Goal: Entertainment & Leisure: Consume media (video, audio)

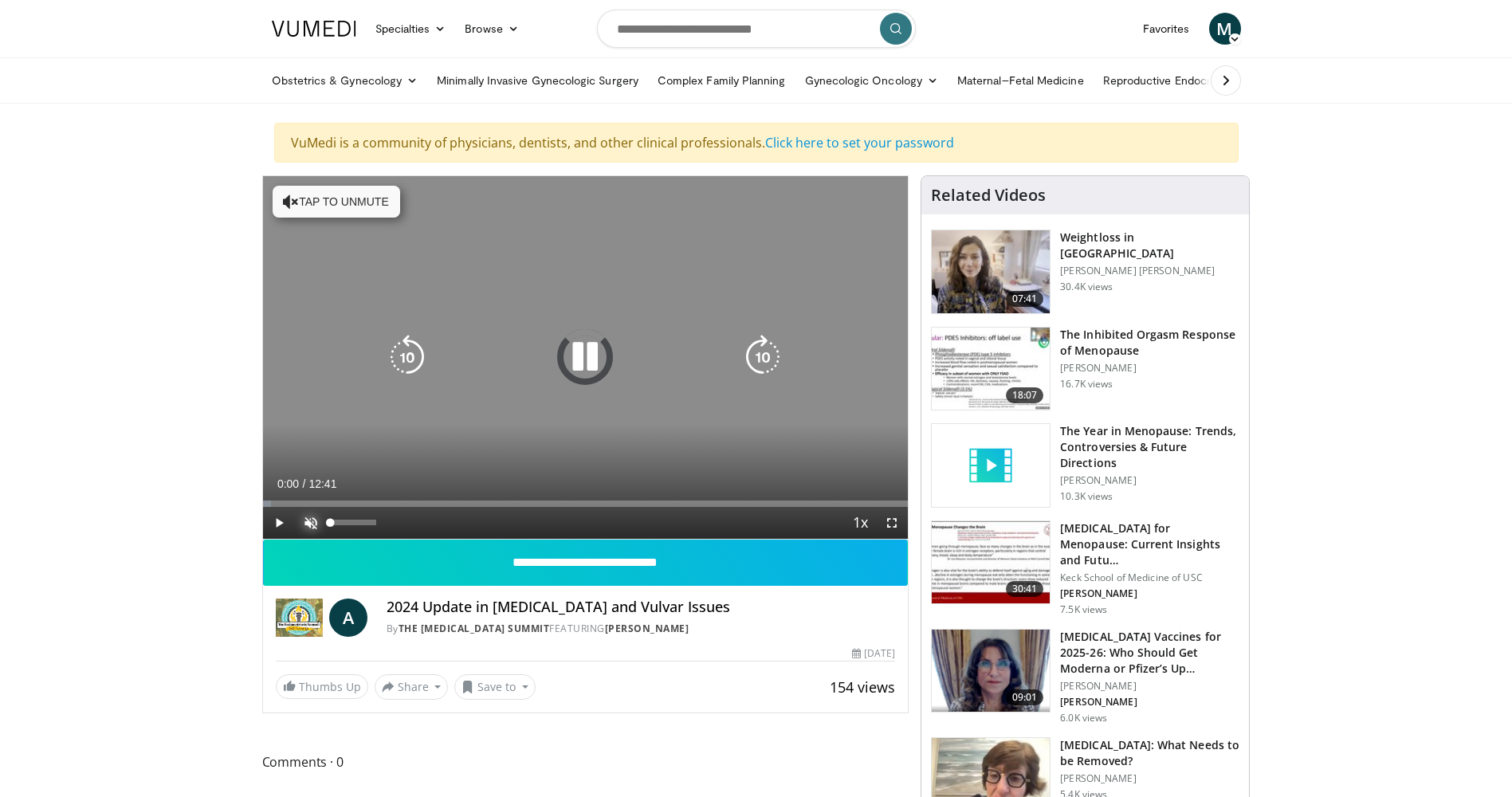
click at [306, 525] on span "Video Player" at bounding box center [311, 523] width 32 height 32
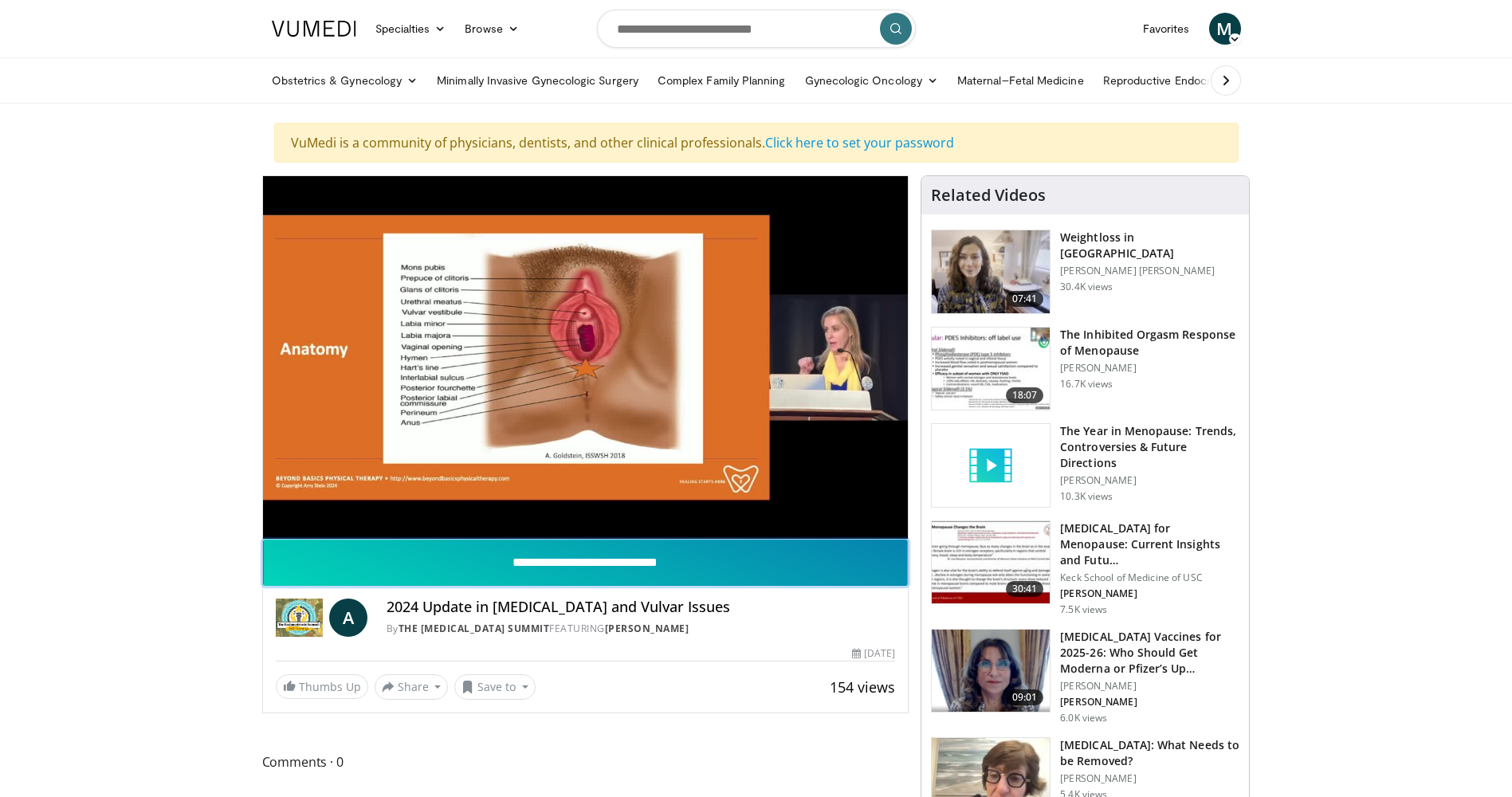
click at [845, 571] on input "**********" at bounding box center [585, 562] width 645 height 46
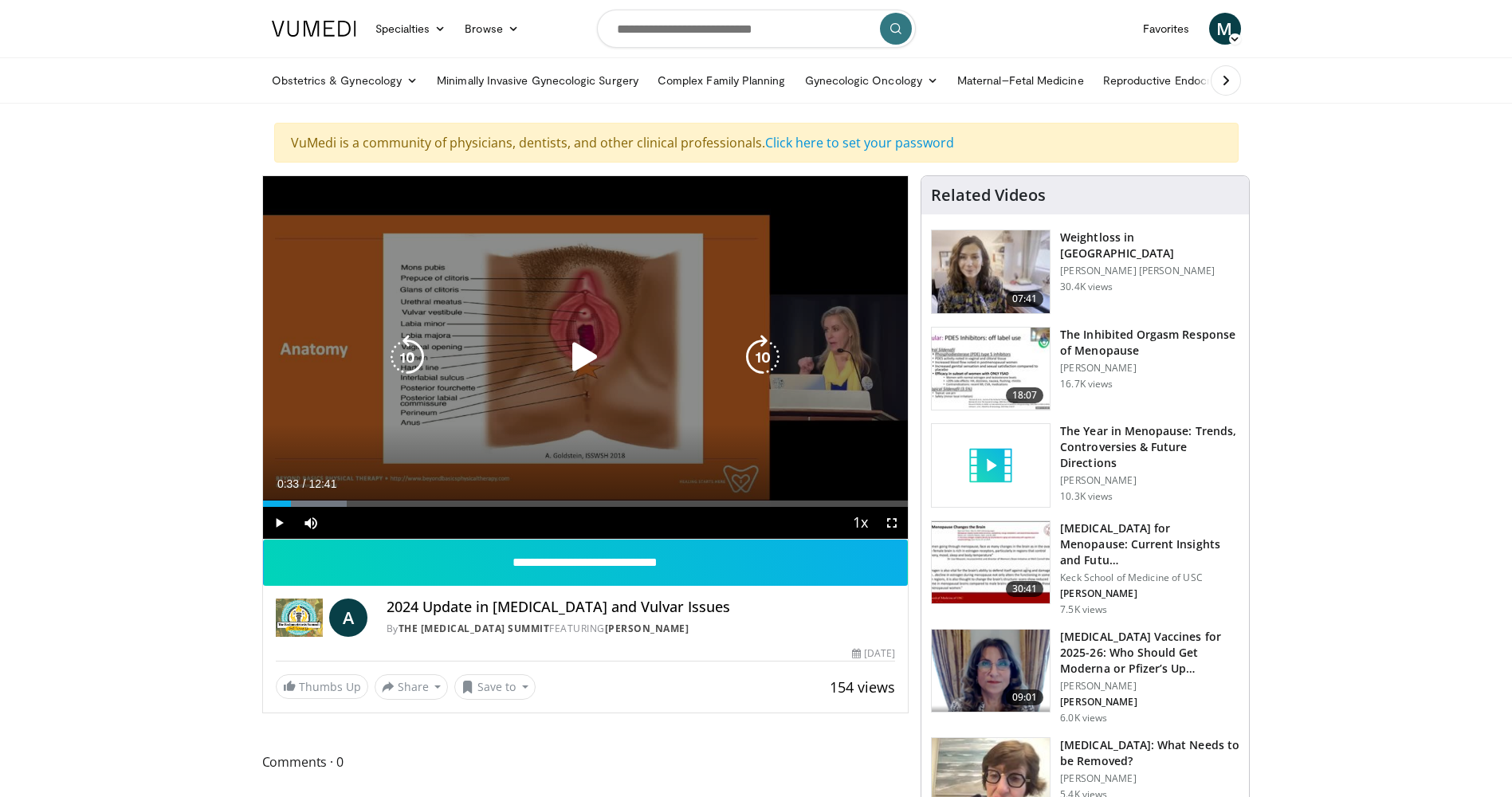
click at [586, 360] on icon "Video Player" at bounding box center [585, 357] width 45 height 45
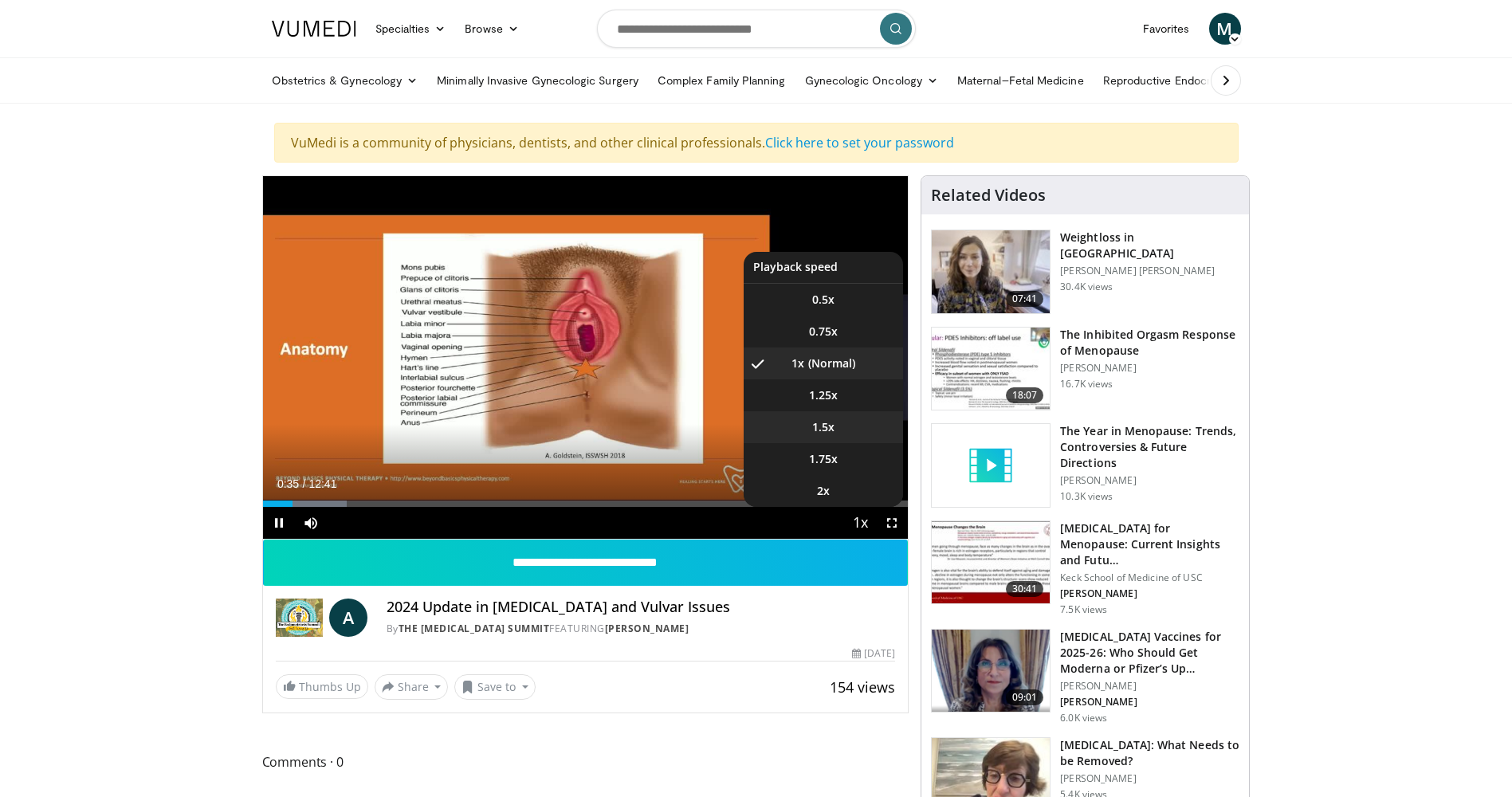
click at [839, 424] on li "1.5x" at bounding box center [824, 426] width 160 height 32
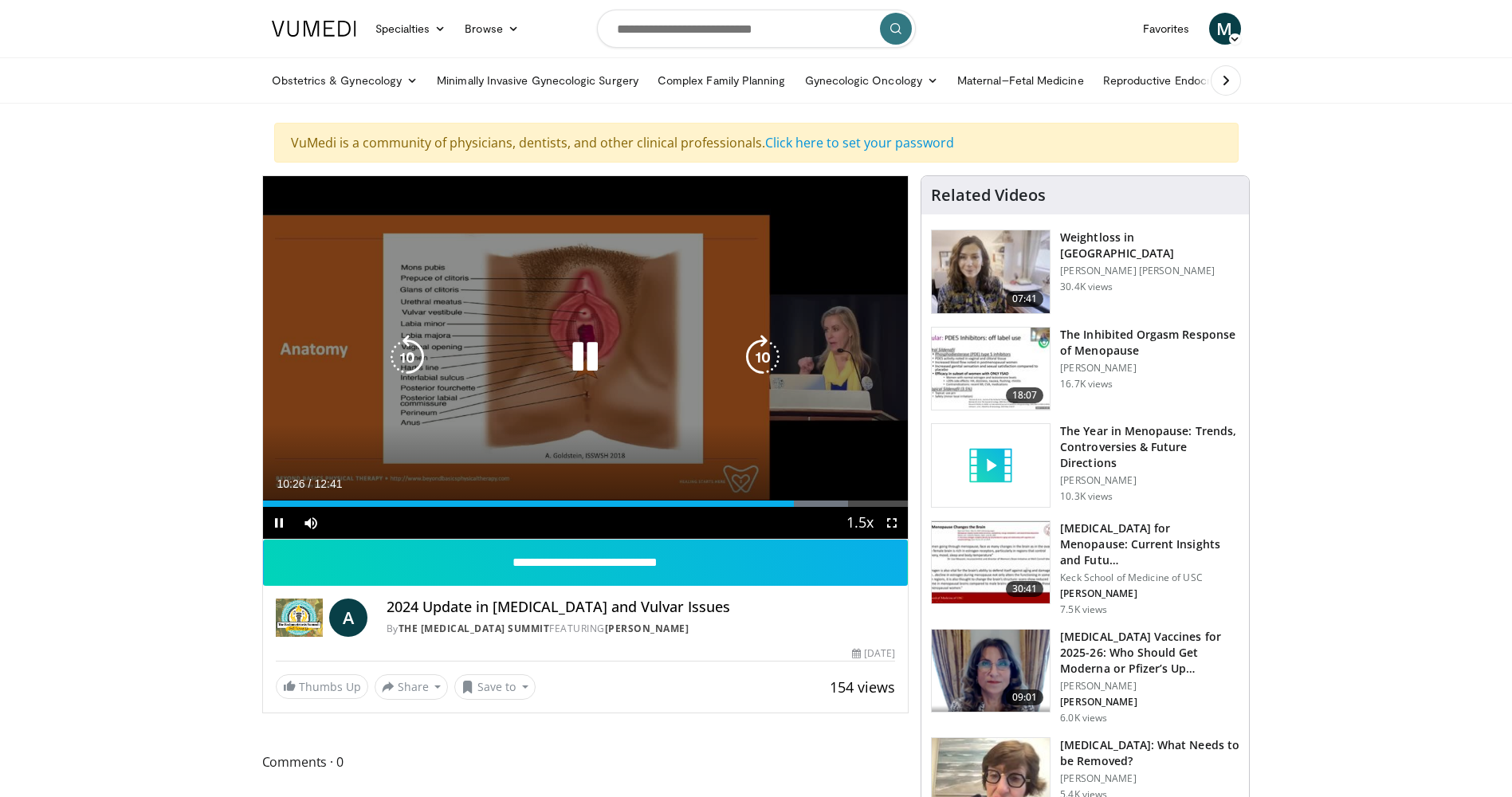
click at [399, 354] on icon "Video Player" at bounding box center [407, 357] width 45 height 45
click at [590, 352] on icon "Video Player" at bounding box center [585, 357] width 45 height 45
click at [584, 361] on icon "Video Player" at bounding box center [585, 357] width 45 height 45
click at [590, 358] on icon "Video Player" at bounding box center [585, 357] width 45 height 45
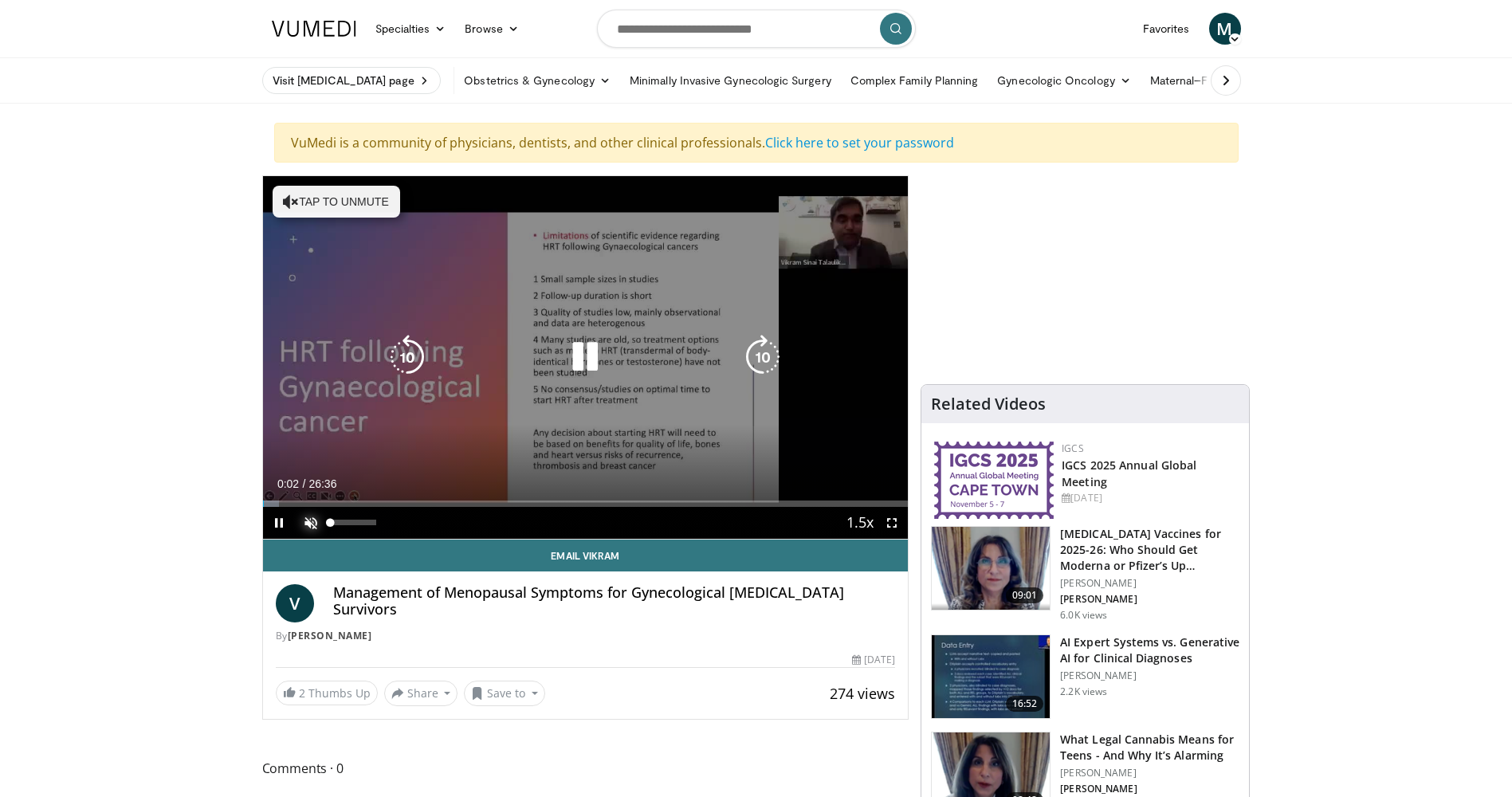
drag, startPoint x: 309, startPoint y: 520, endPoint x: 318, endPoint y: 514, distance: 10.8
click at [309, 520] on span "Video Player" at bounding box center [311, 523] width 32 height 32
click at [766, 359] on icon "Video Player" at bounding box center [762, 357] width 45 height 45
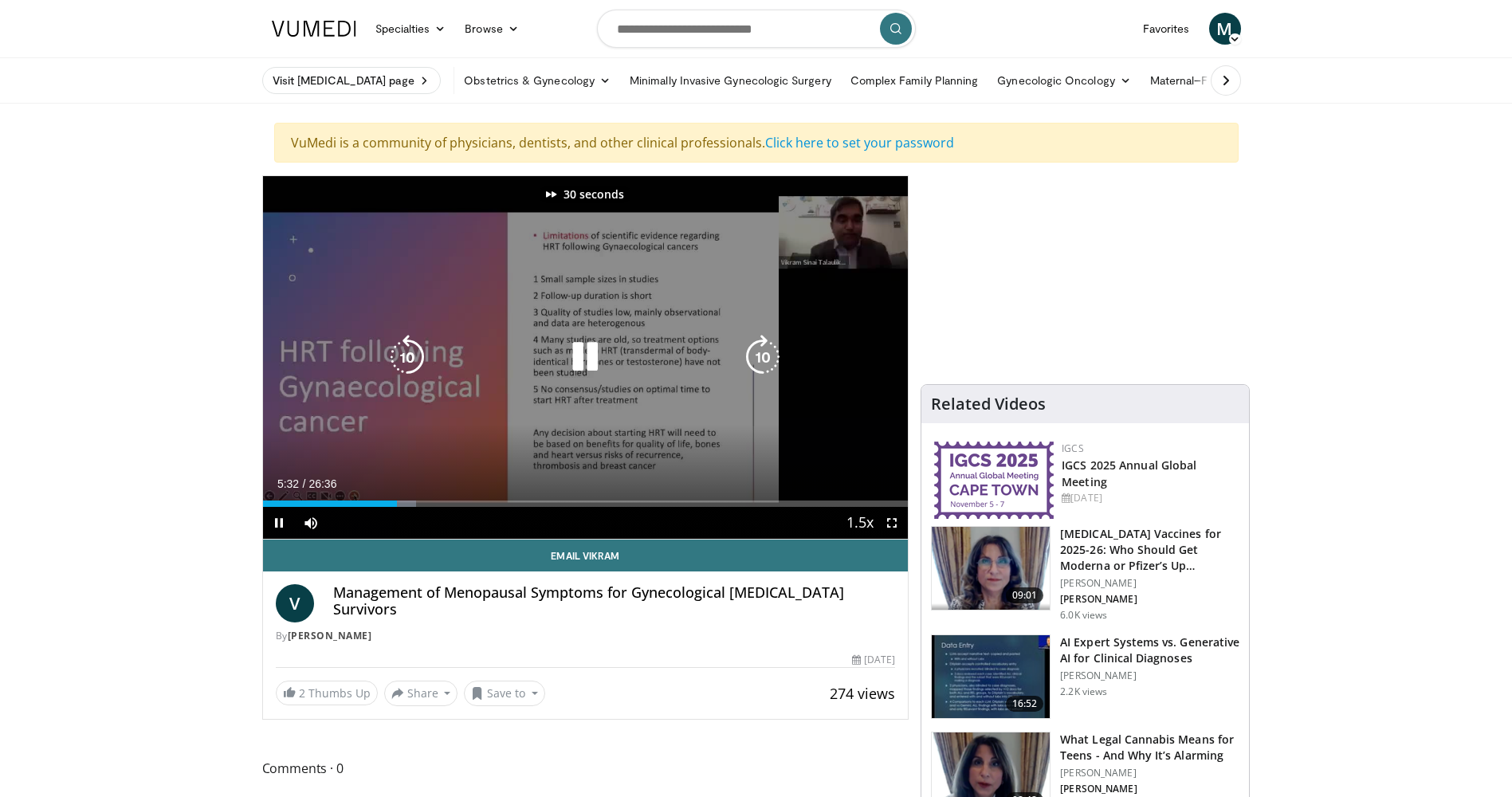
click at [766, 359] on icon "Video Player" at bounding box center [762, 357] width 45 height 45
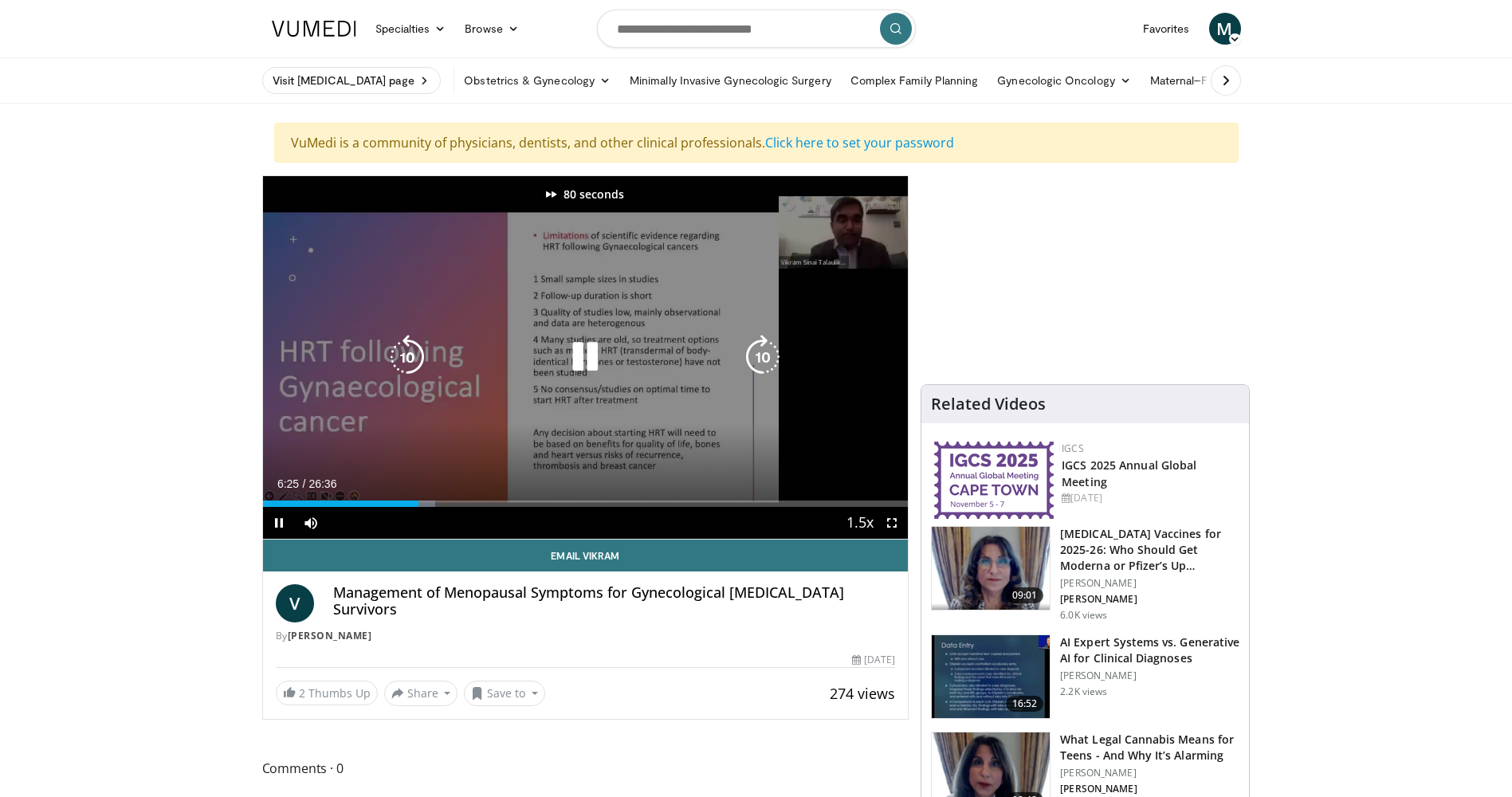
click at [766, 359] on icon "Video Player" at bounding box center [762, 357] width 45 height 45
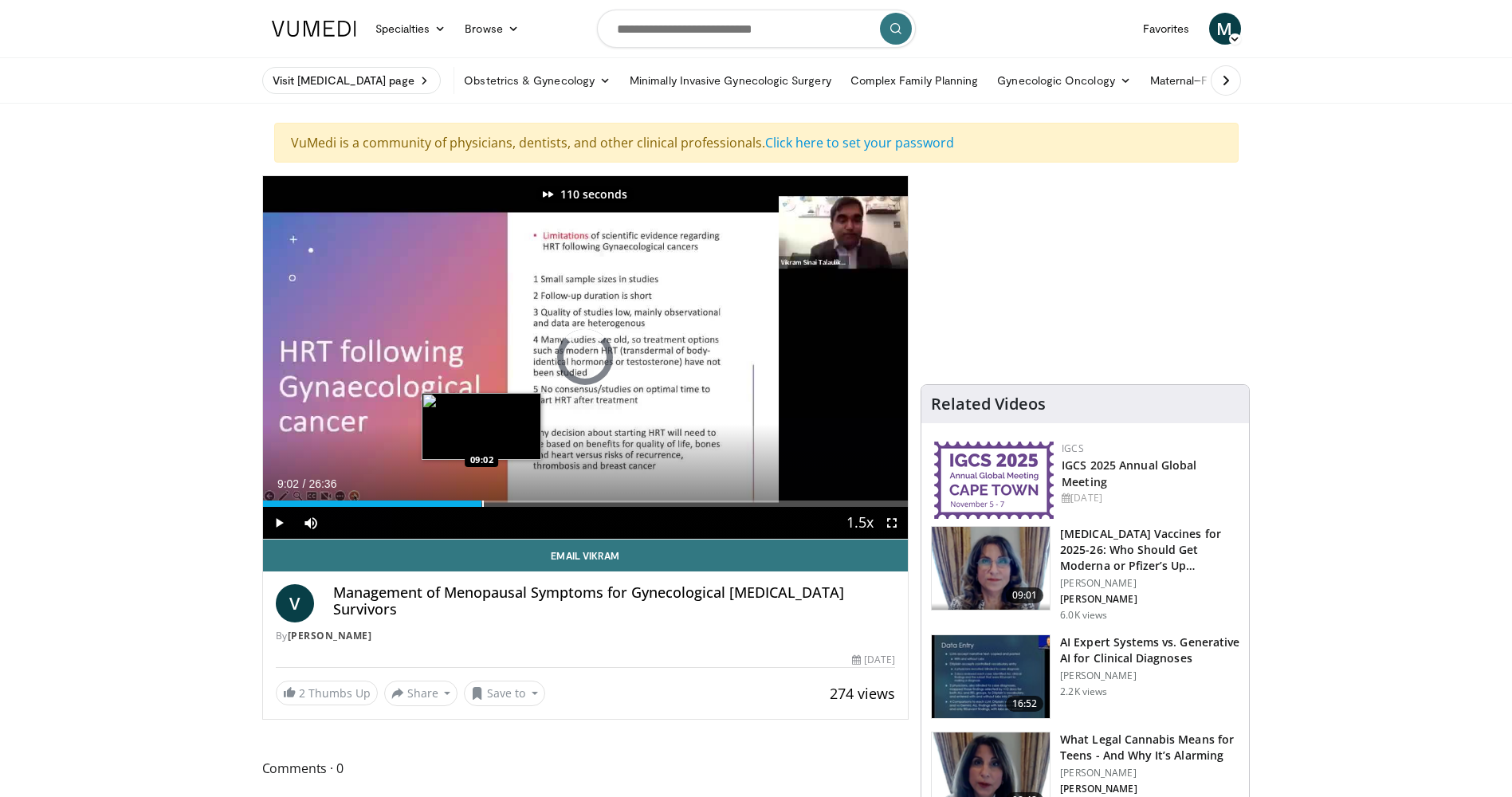
click at [481, 498] on div "Loaded : 28.81% 06:57 09:02" at bounding box center [585, 499] width 645 height 16
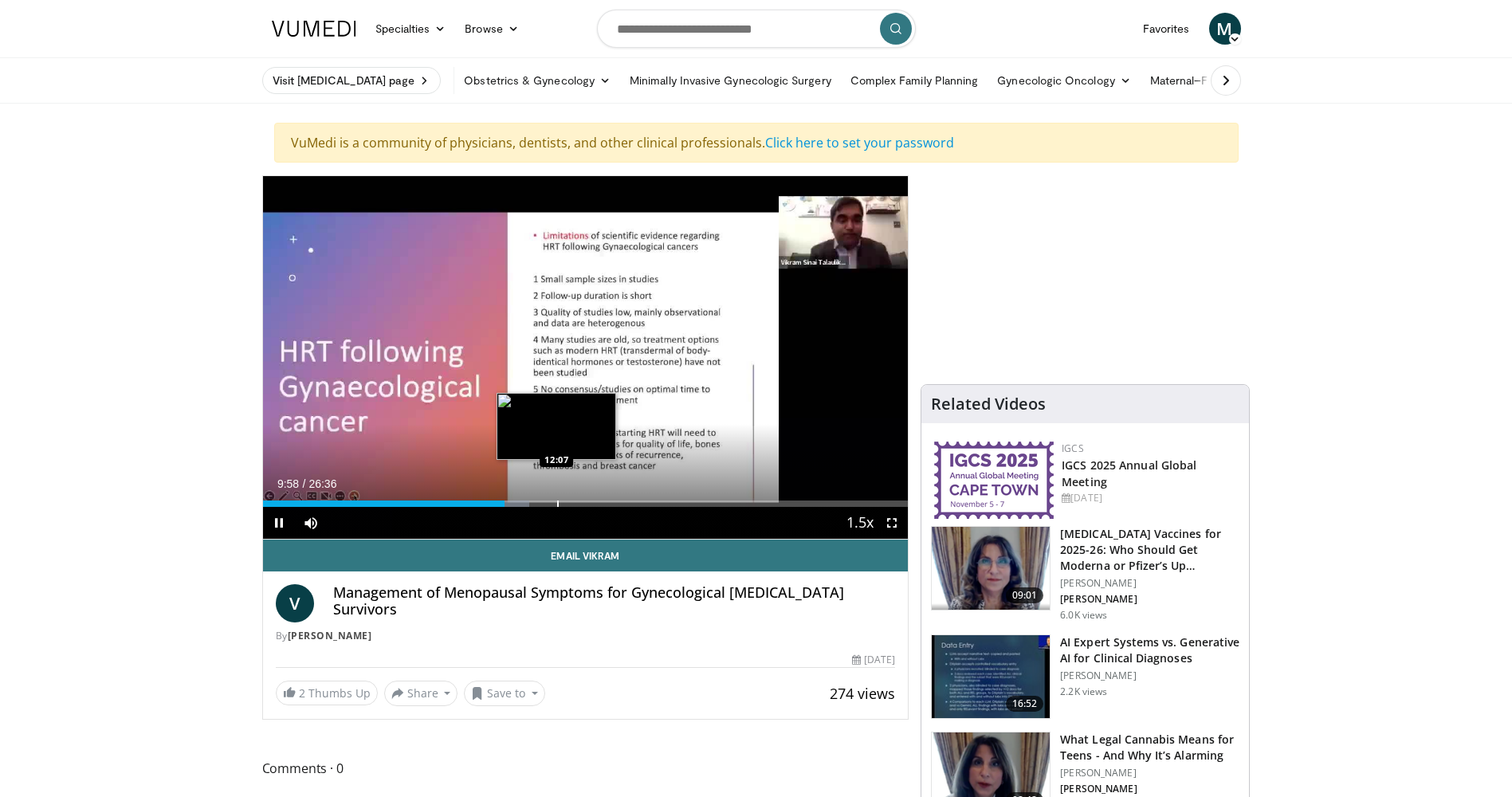
click at [557, 503] on div "Progress Bar" at bounding box center [558, 503] width 2 height 7
click at [590, 502] on div "Progress Bar" at bounding box center [591, 503] width 2 height 7
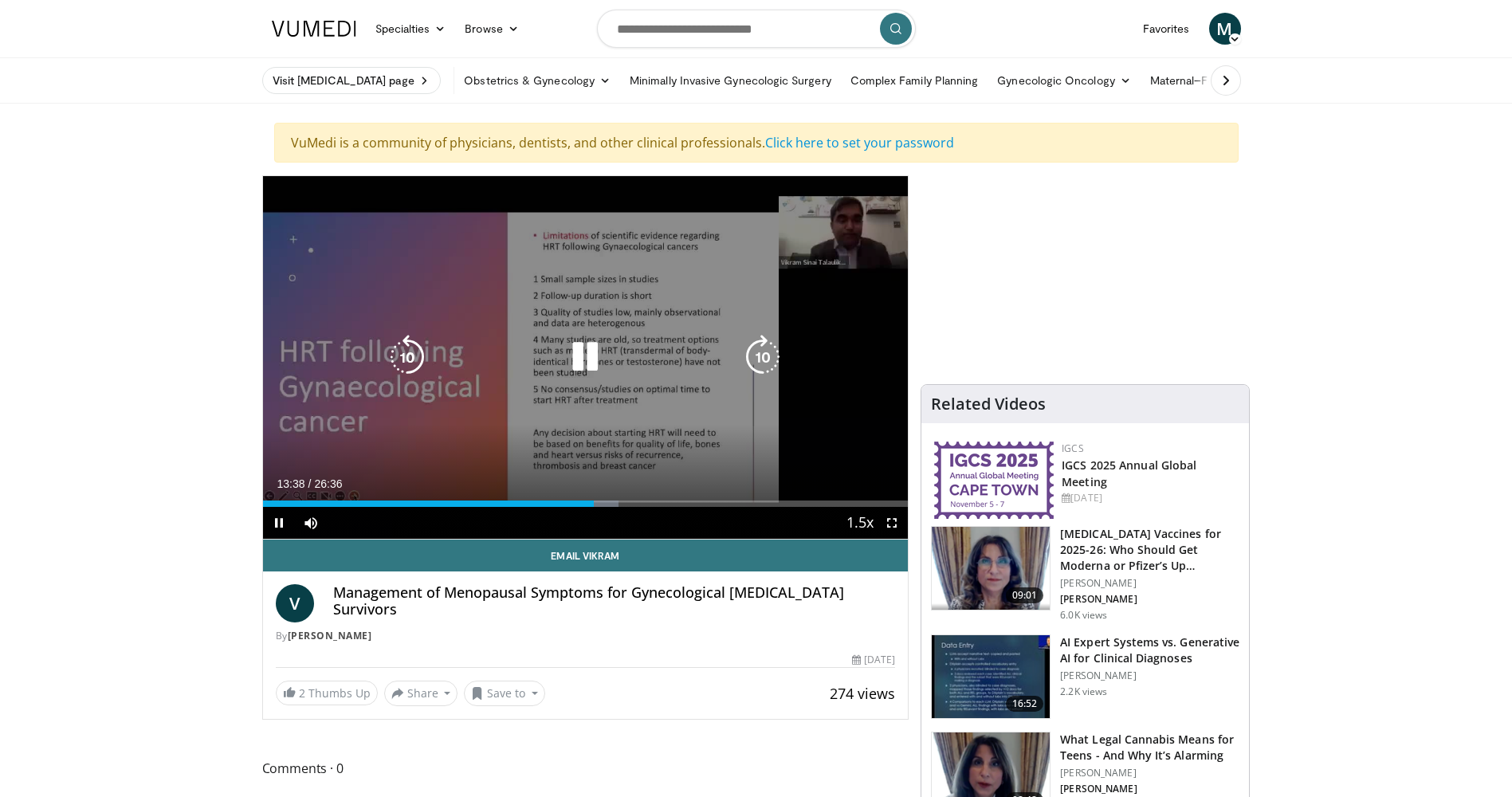
click at [762, 354] on icon "Video Player" at bounding box center [762, 357] width 45 height 45
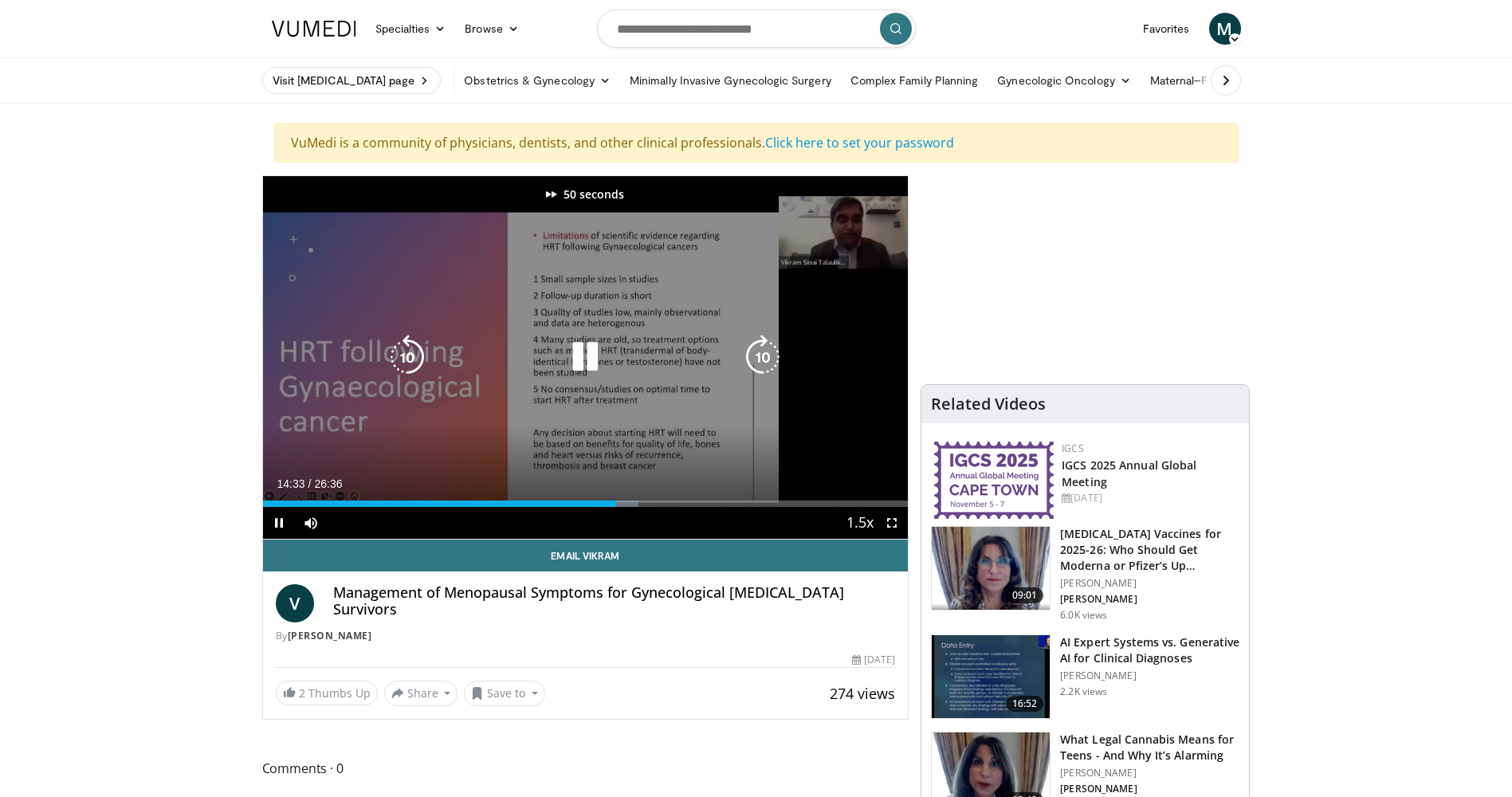
click at [762, 354] on icon "Video Player" at bounding box center [762, 357] width 45 height 45
click at [767, 358] on icon "Video Player" at bounding box center [762, 357] width 45 height 45
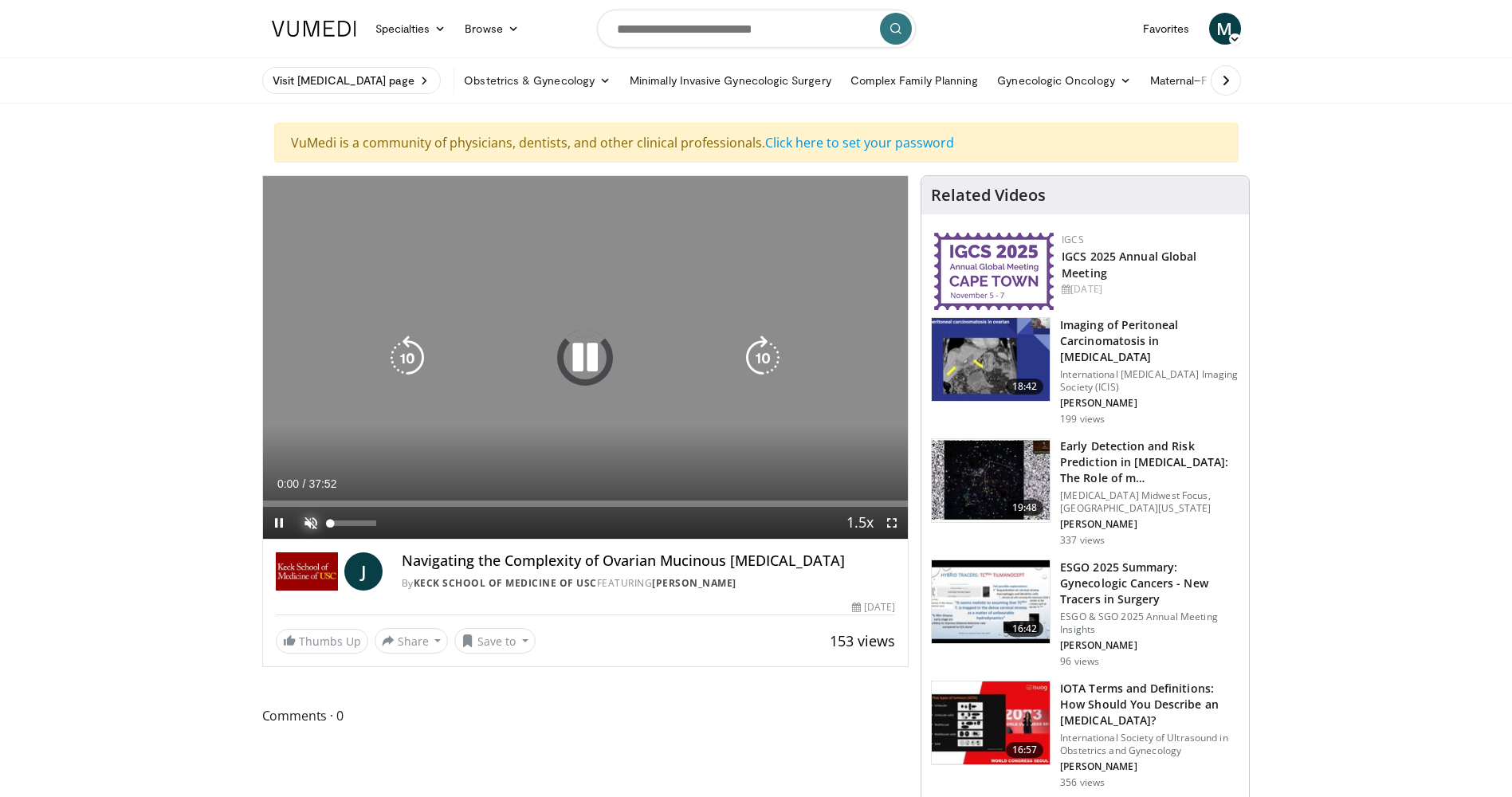
drag, startPoint x: 310, startPoint y: 521, endPoint x: 330, endPoint y: 504, distance: 26.2
click at [310, 521] on span "Video Player" at bounding box center [311, 523] width 32 height 32
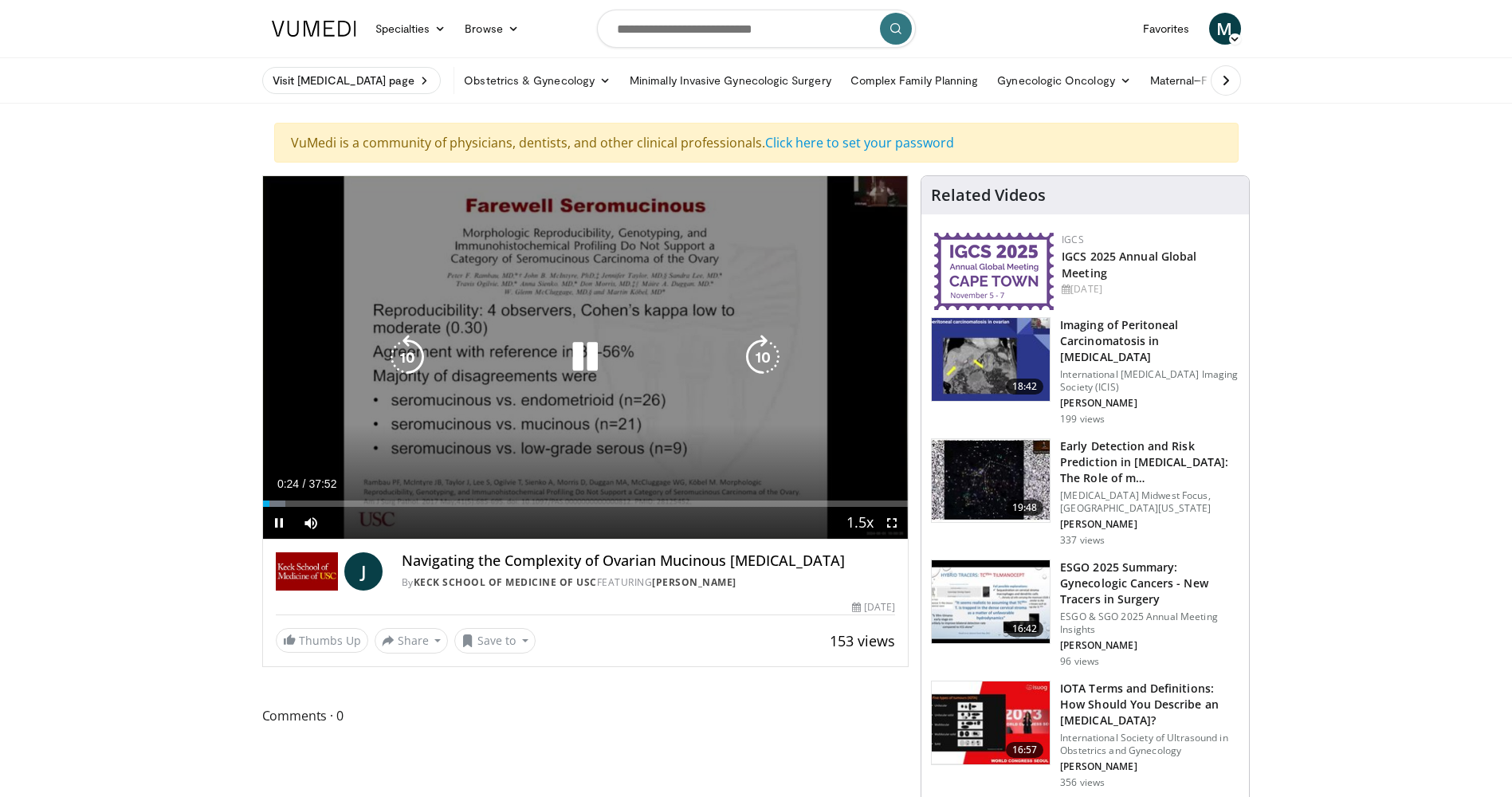
click at [767, 354] on icon "Video Player" at bounding box center [762, 357] width 45 height 45
click at [763, 358] on icon "Video Player" at bounding box center [762, 357] width 45 height 45
click at [760, 356] on icon "Video Player" at bounding box center [762, 357] width 45 height 45
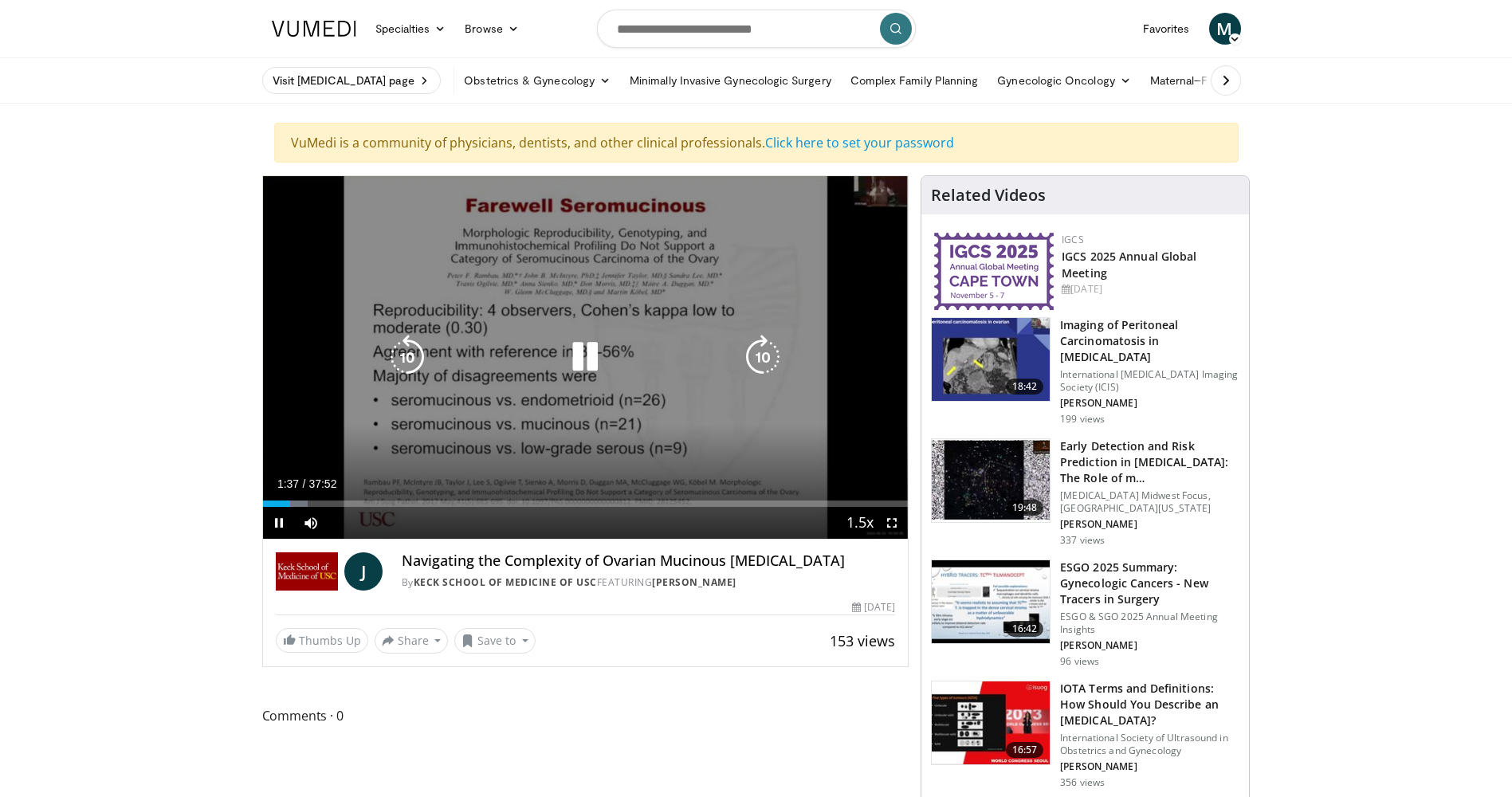
click at [767, 358] on icon "Video Player" at bounding box center [762, 357] width 45 height 45
click at [763, 358] on icon "Video Player" at bounding box center [762, 357] width 45 height 45
click at [763, 357] on icon "Video Player" at bounding box center [762, 357] width 45 height 45
click at [761, 354] on icon "Video Player" at bounding box center [762, 357] width 45 height 45
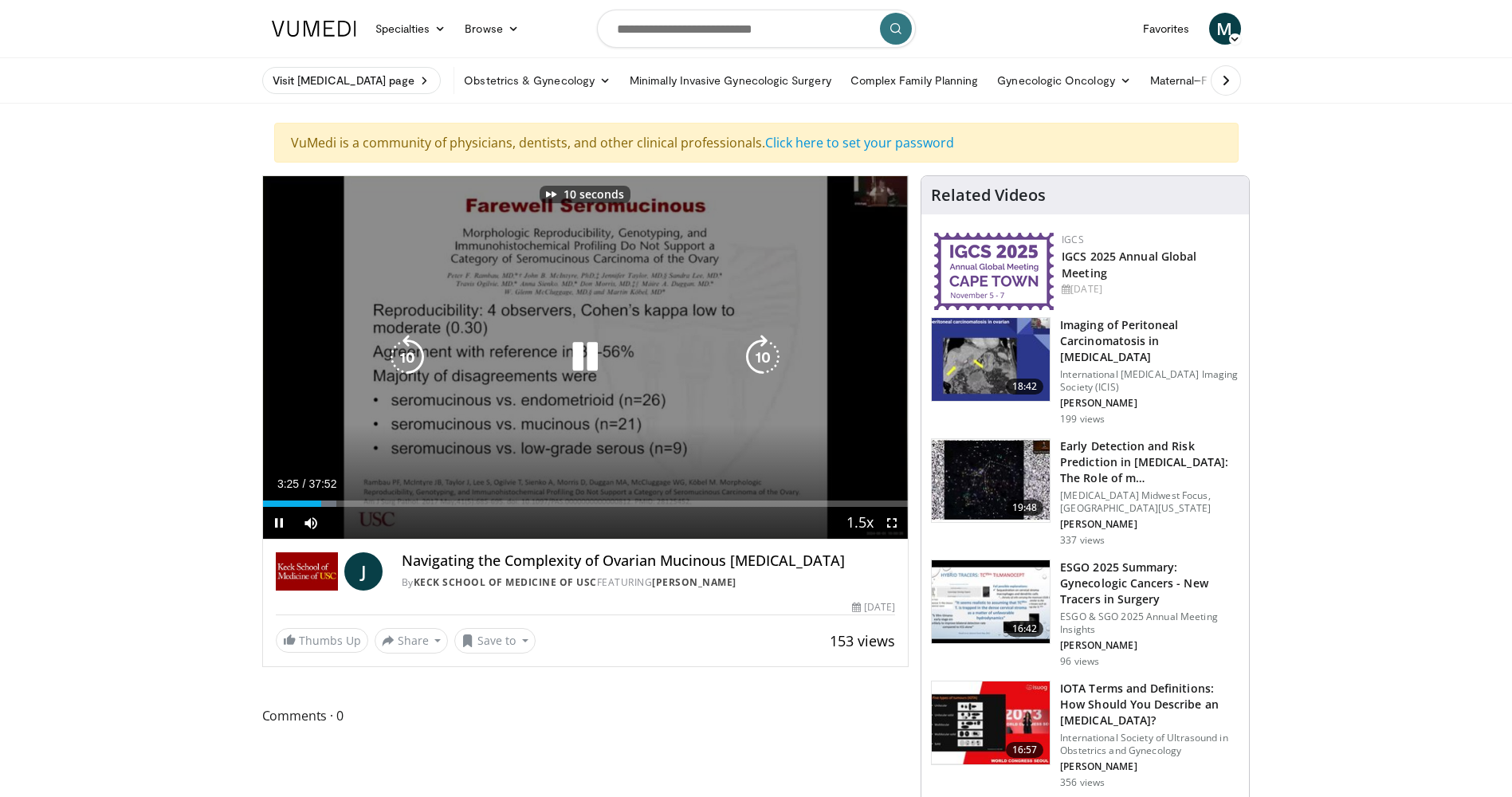
click at [761, 354] on icon "Video Player" at bounding box center [762, 357] width 45 height 45
click at [756, 359] on icon "Video Player" at bounding box center [762, 357] width 45 height 45
click at [762, 362] on icon "Video Player" at bounding box center [762, 357] width 45 height 45
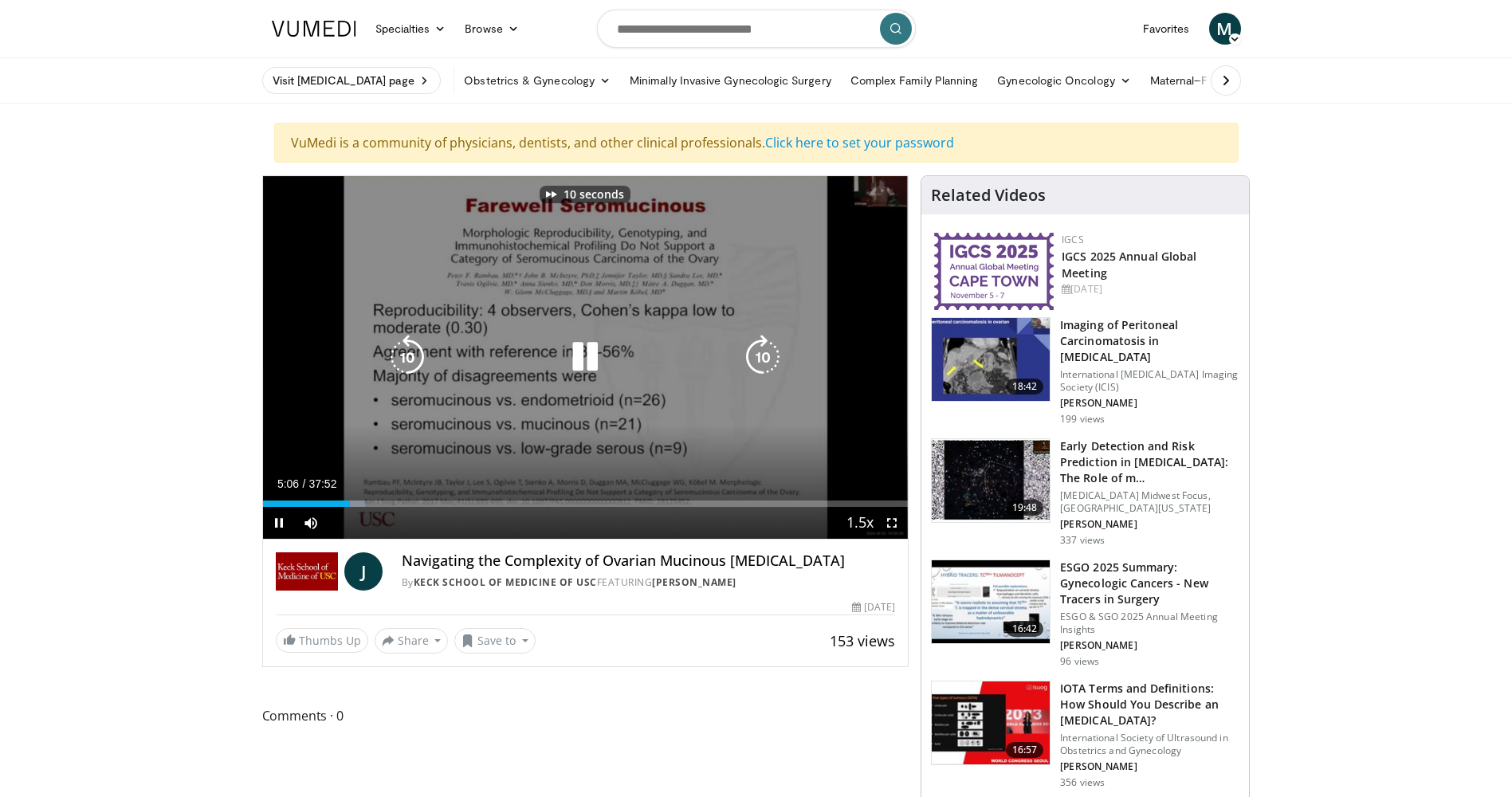
click at [762, 362] on icon "Video Player" at bounding box center [762, 357] width 45 height 45
click at [757, 359] on icon "Video Player" at bounding box center [762, 357] width 45 height 45
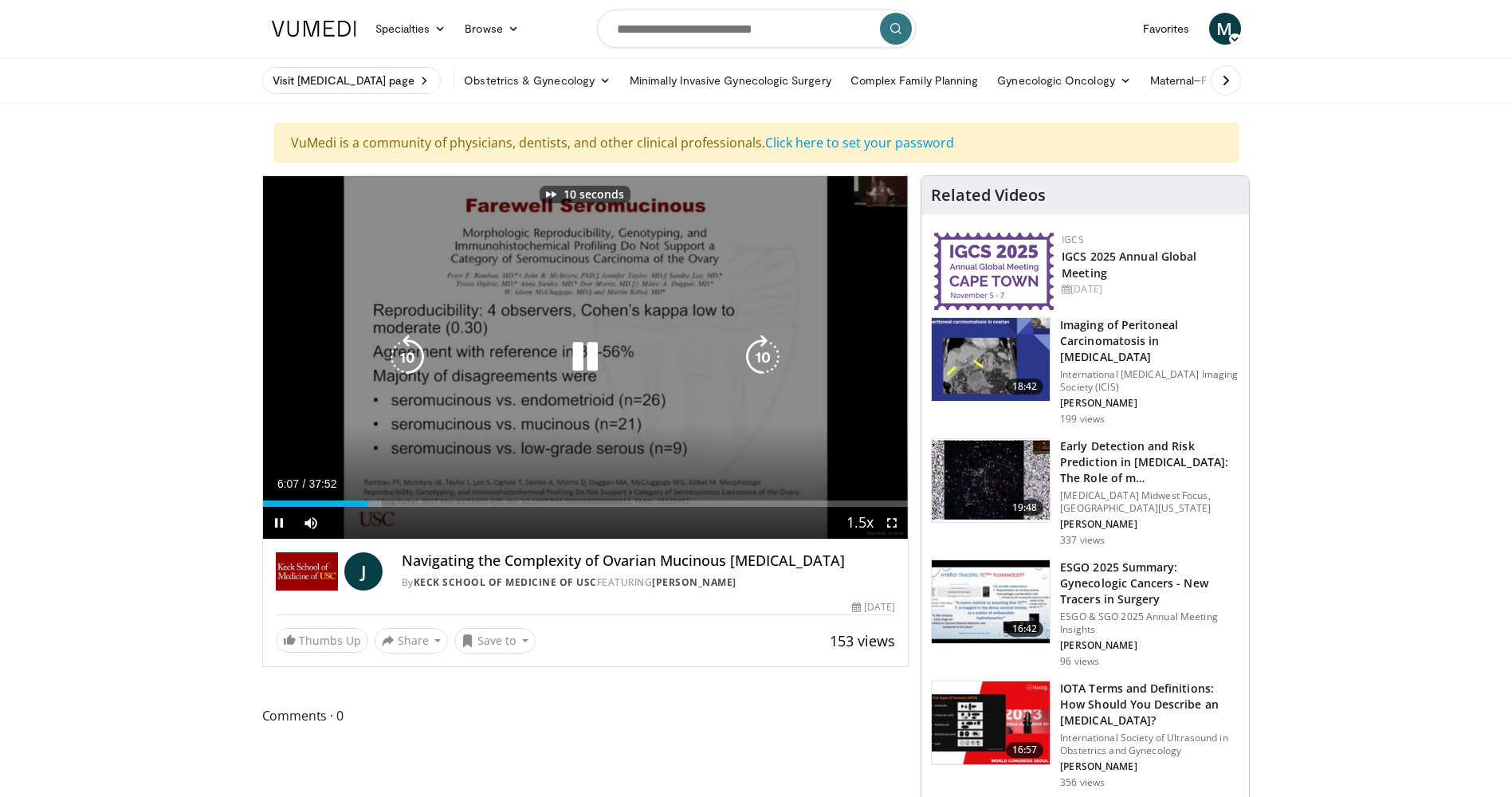
click at [757, 359] on icon "Video Player" at bounding box center [762, 357] width 45 height 45
click at [761, 356] on icon "Video Player" at bounding box center [762, 357] width 45 height 45
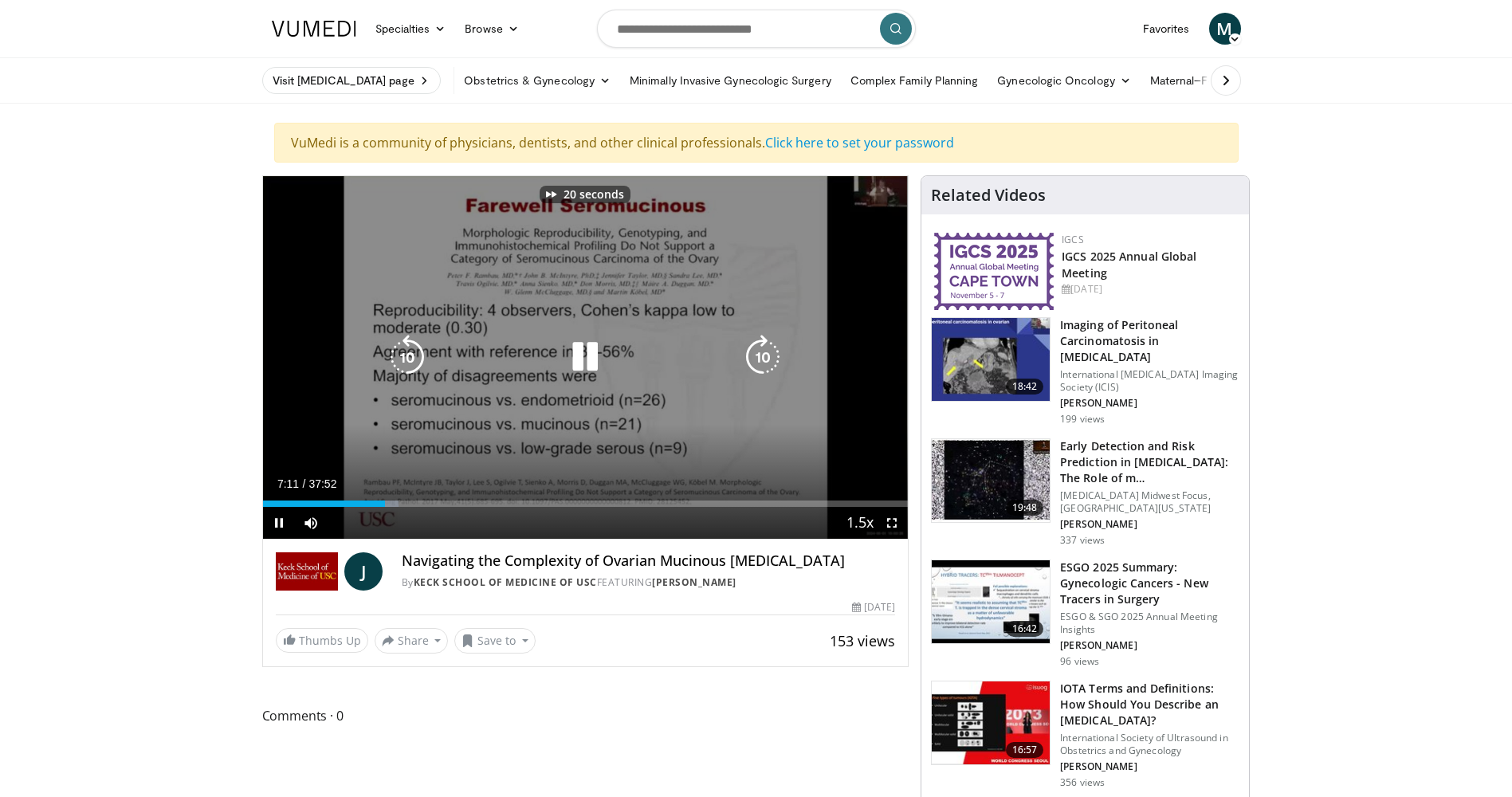
click at [761, 356] on icon "Video Player" at bounding box center [762, 357] width 45 height 45
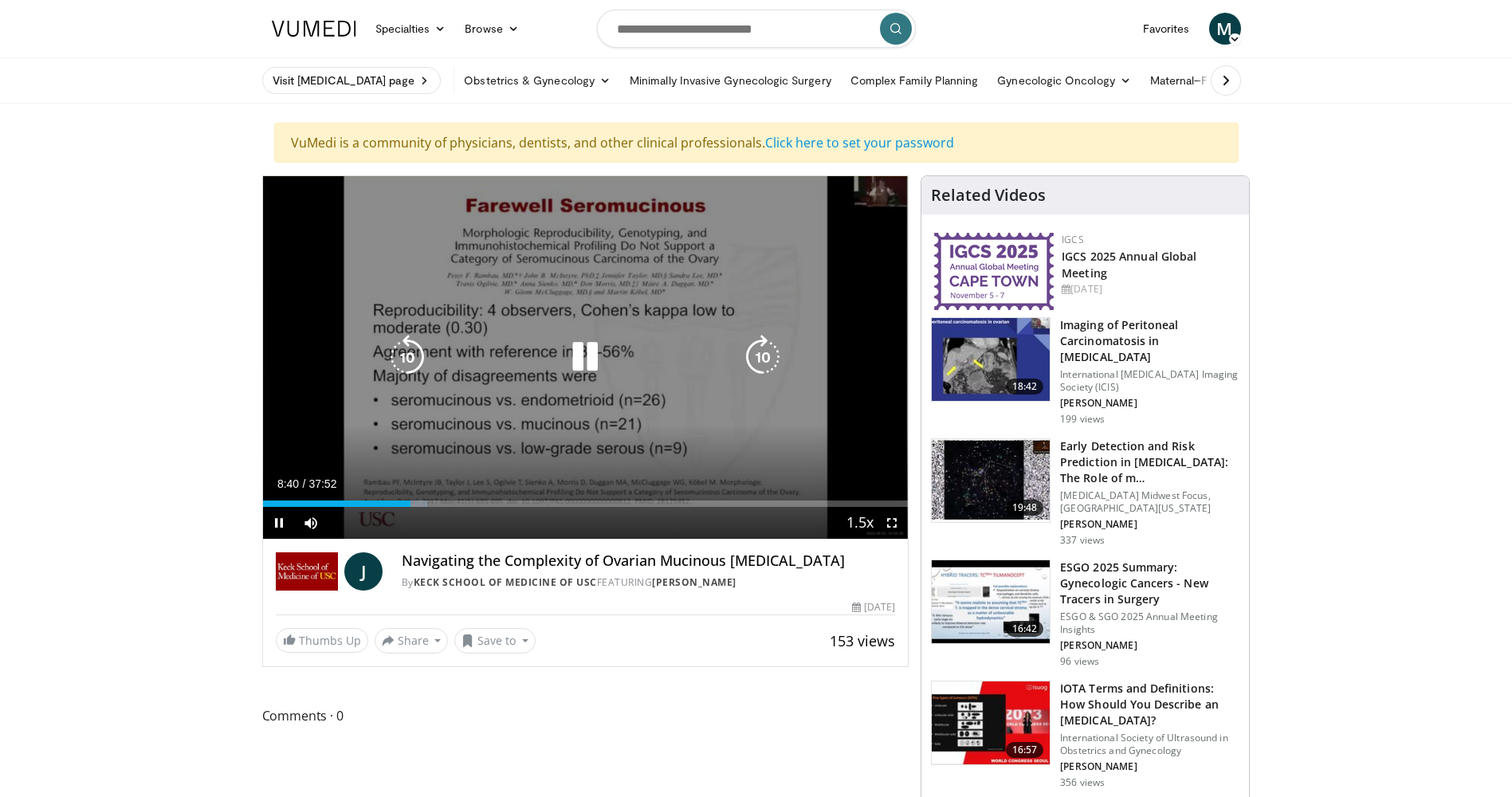
click at [772, 348] on icon "Video Player" at bounding box center [762, 357] width 45 height 45
click at [762, 356] on icon "Video Player" at bounding box center [762, 357] width 45 height 45
click at [758, 362] on icon "Video Player" at bounding box center [762, 357] width 45 height 45
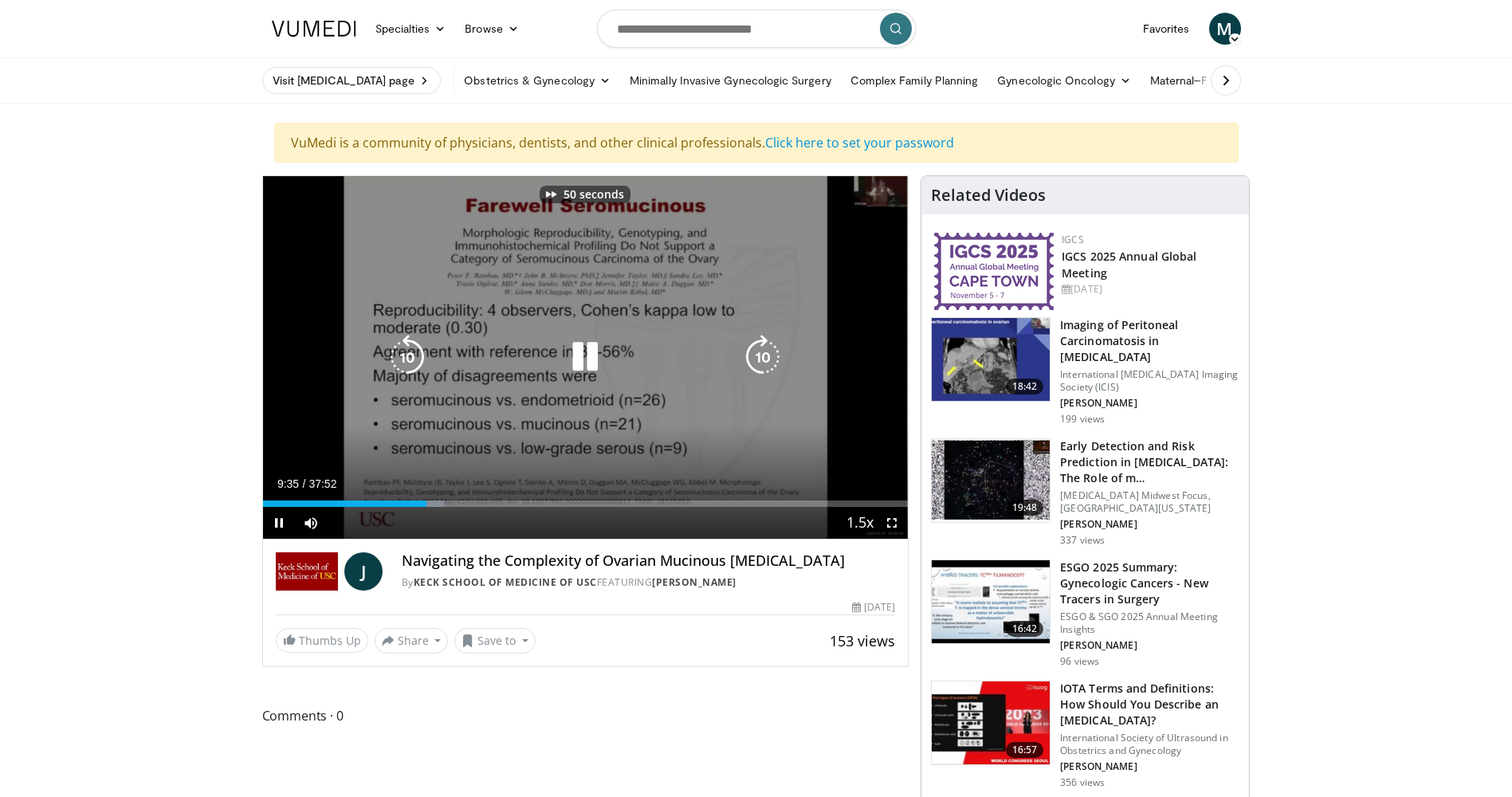
click at [758, 362] on icon "Video Player" at bounding box center [762, 357] width 45 height 45
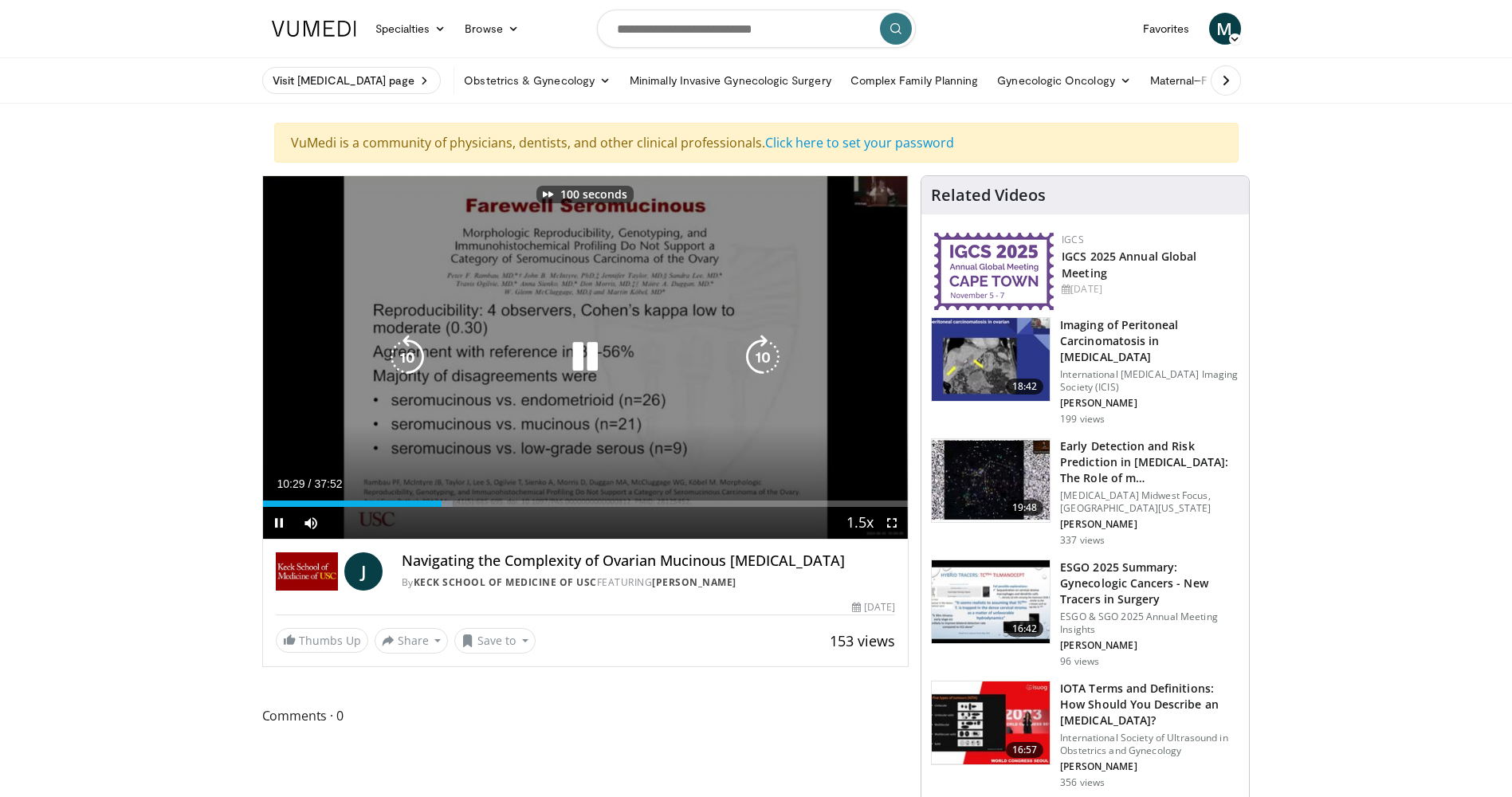
click at [758, 362] on icon "Video Player" at bounding box center [762, 357] width 45 height 45
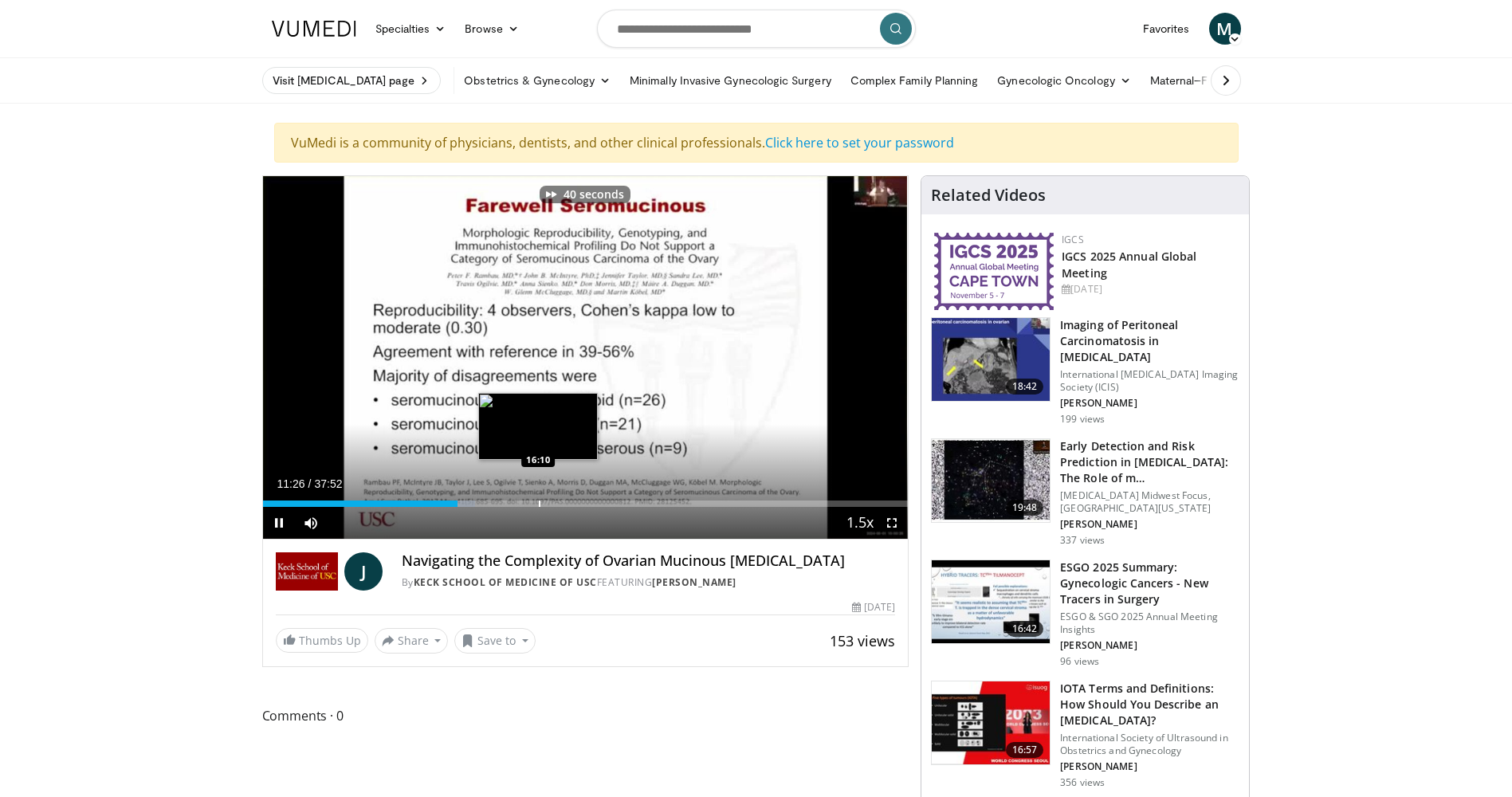
click at [538, 500] on div "Progress Bar" at bounding box center [539, 503] width 2 height 7
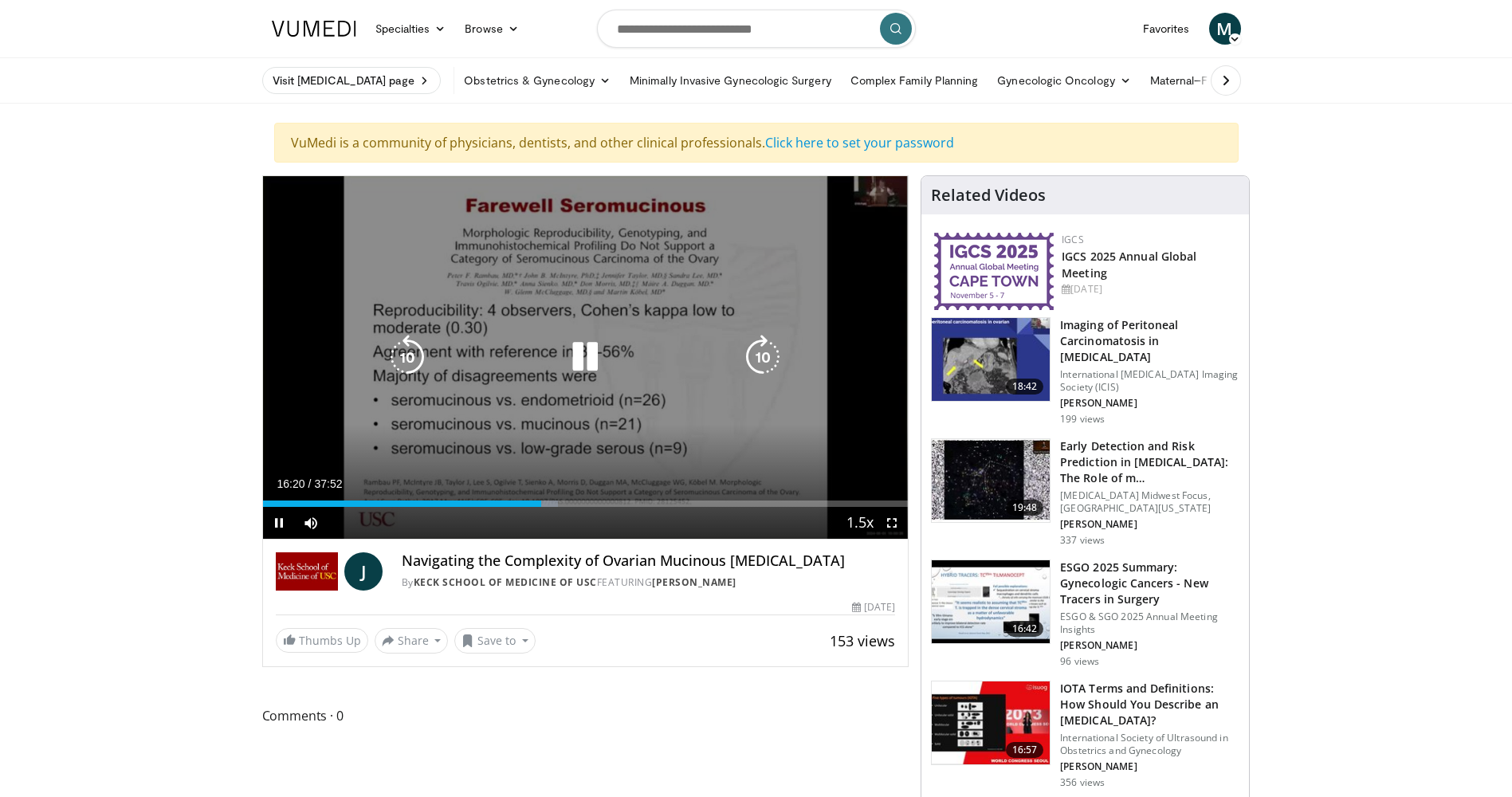
click at [765, 351] on icon "Video Player" at bounding box center [762, 357] width 45 height 45
click at [757, 353] on icon "Video Player" at bounding box center [762, 357] width 45 height 45
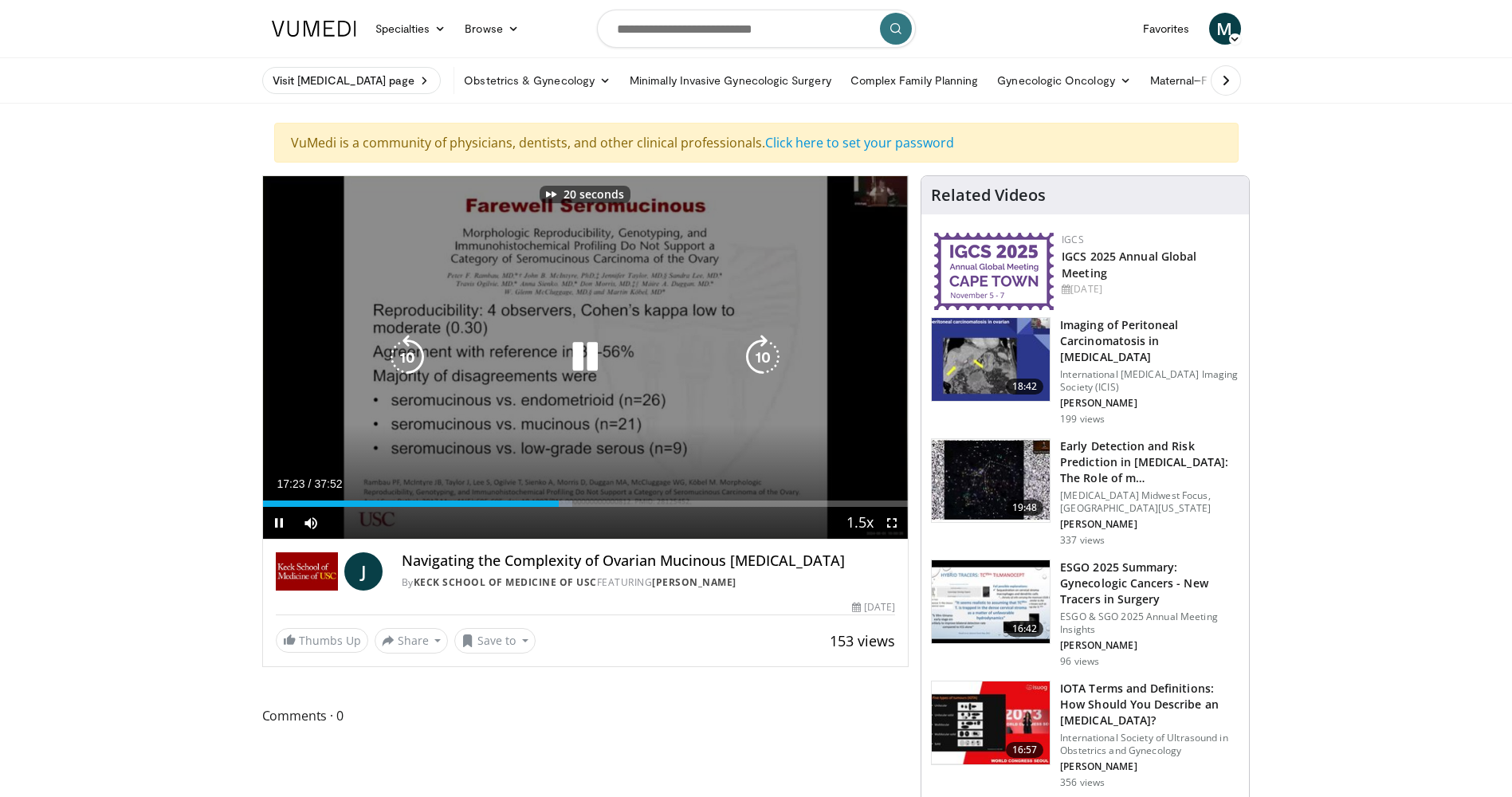
click at [757, 353] on icon "Video Player" at bounding box center [762, 357] width 45 height 45
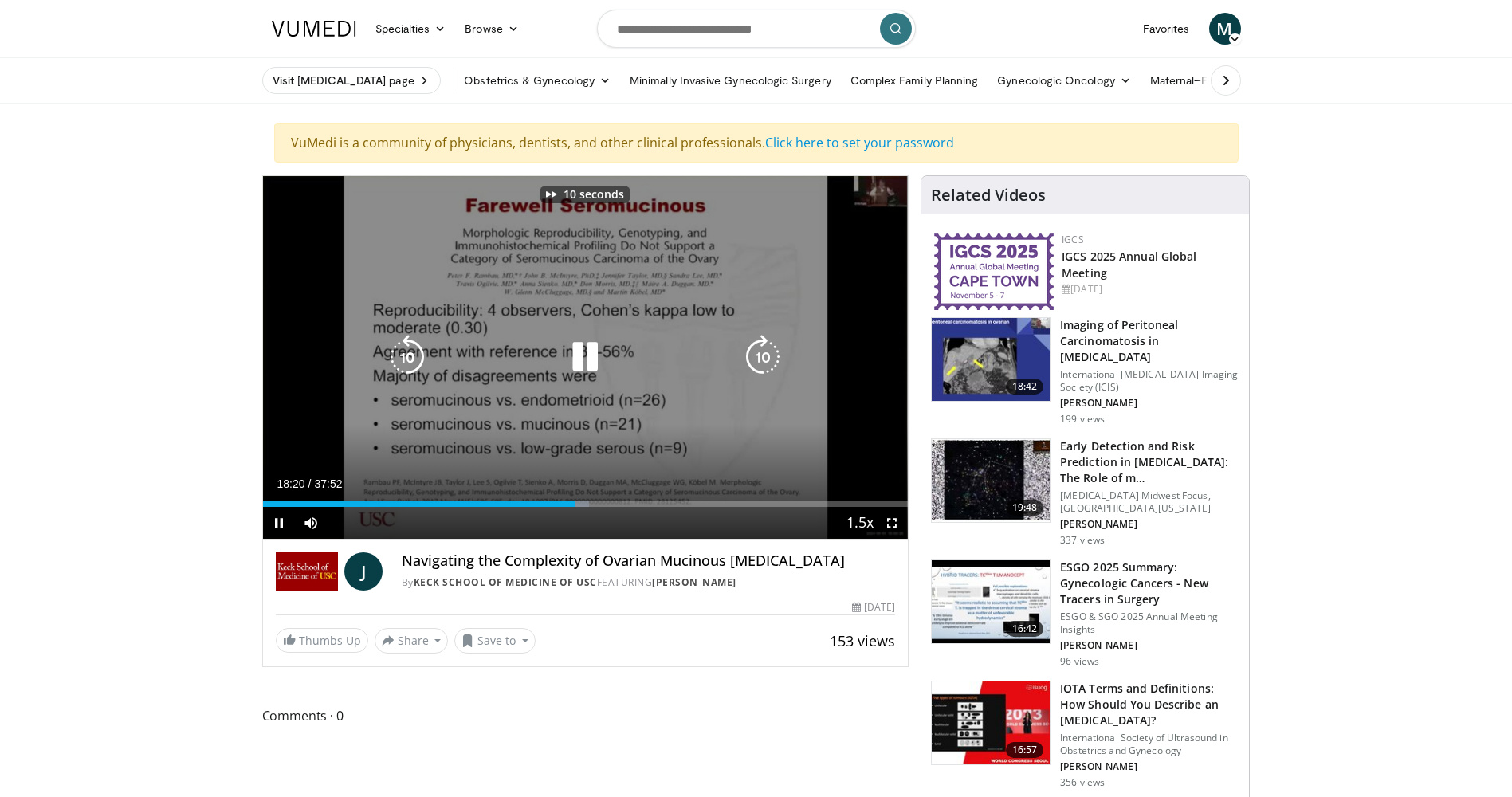
click at [757, 353] on icon "Video Player" at bounding box center [762, 357] width 45 height 45
drag, startPoint x: 757, startPoint y: 353, endPoint x: 776, endPoint y: 349, distance: 19.4
click at [760, 353] on icon "Video Player" at bounding box center [762, 357] width 45 height 45
click at [773, 353] on icon "Video Player" at bounding box center [762, 357] width 45 height 45
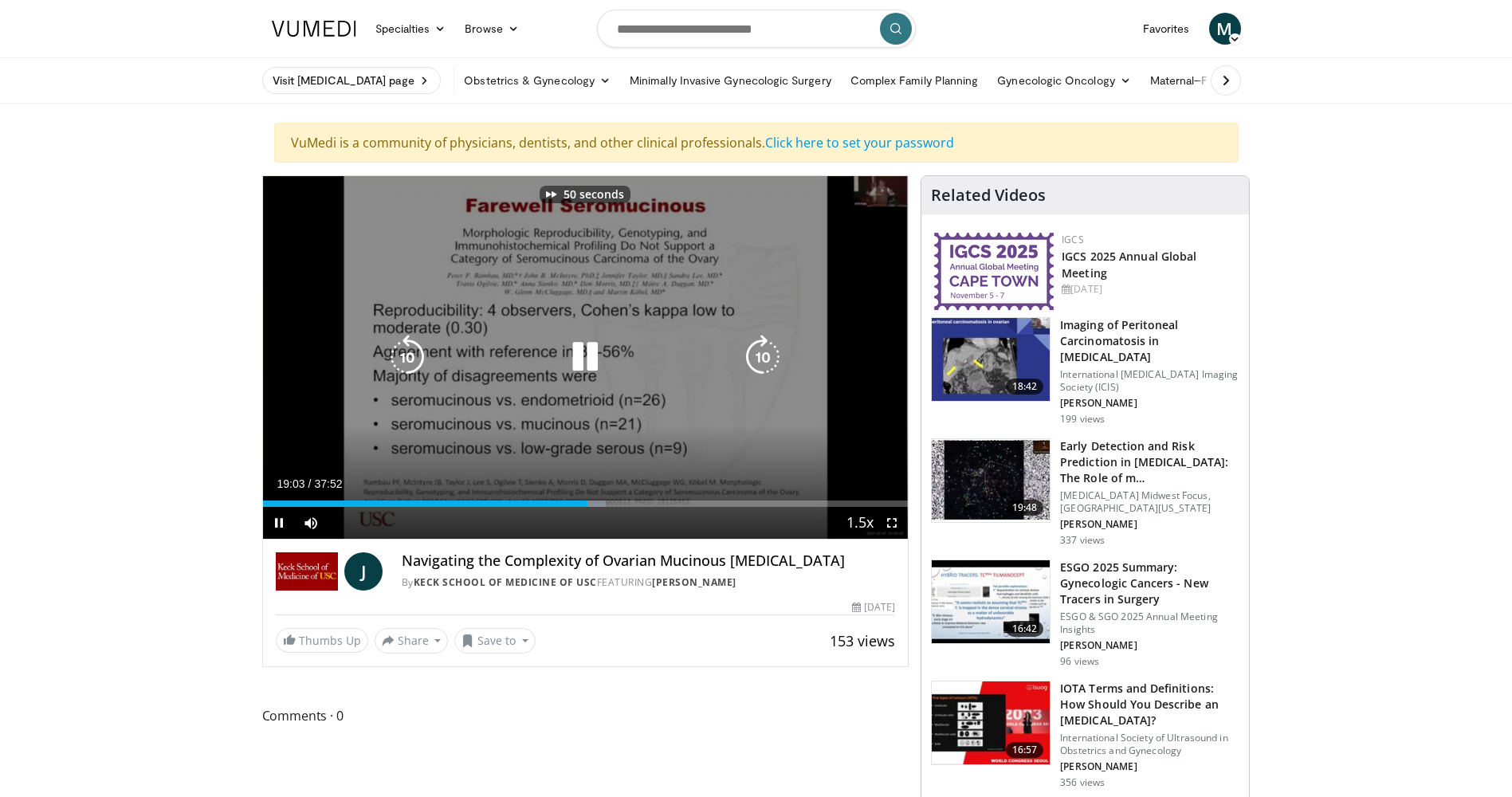
click at [767, 355] on icon "Video Player" at bounding box center [762, 357] width 45 height 45
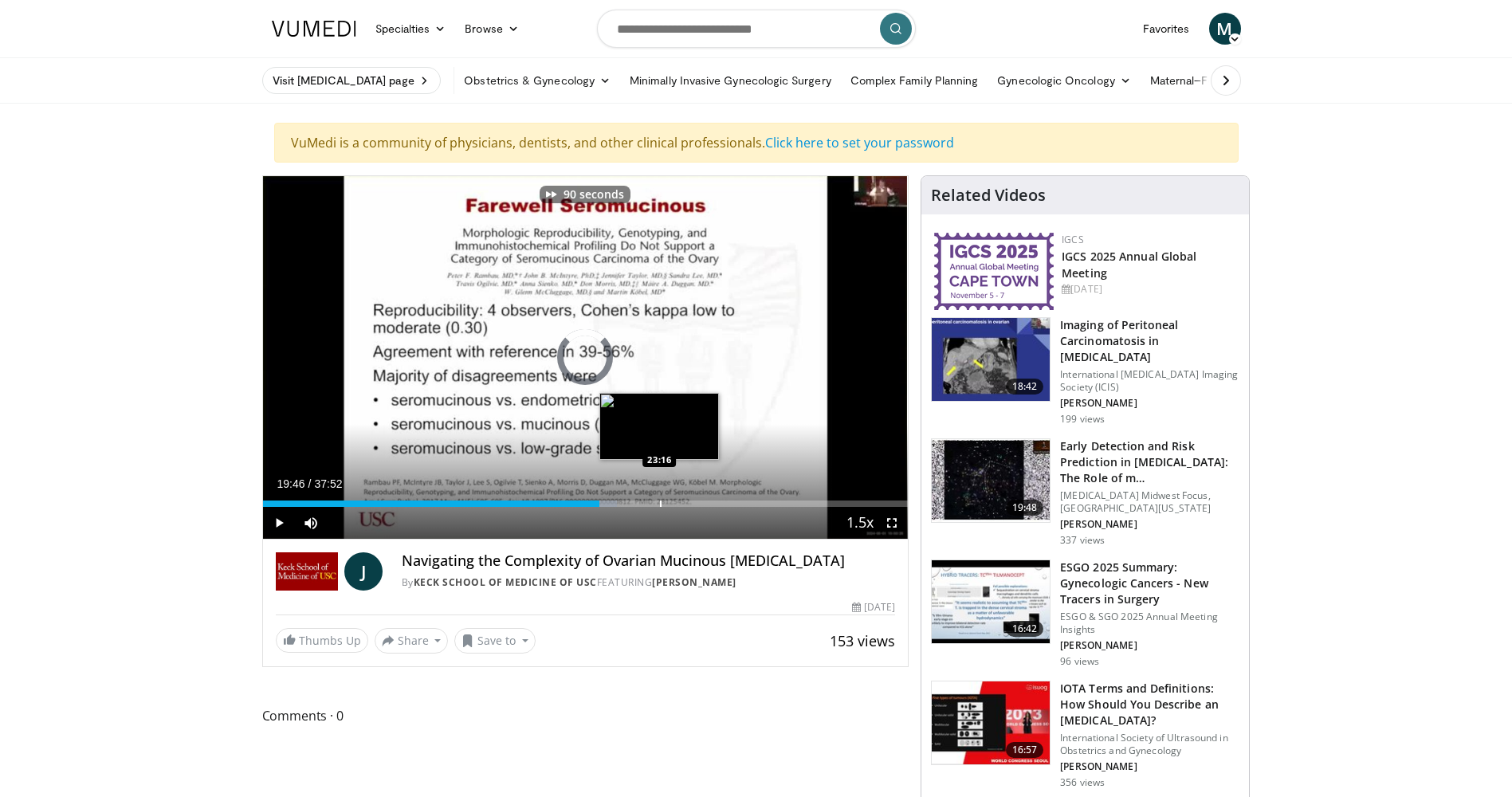
click at [660, 500] on div "Progress Bar" at bounding box center [661, 503] width 2 height 7
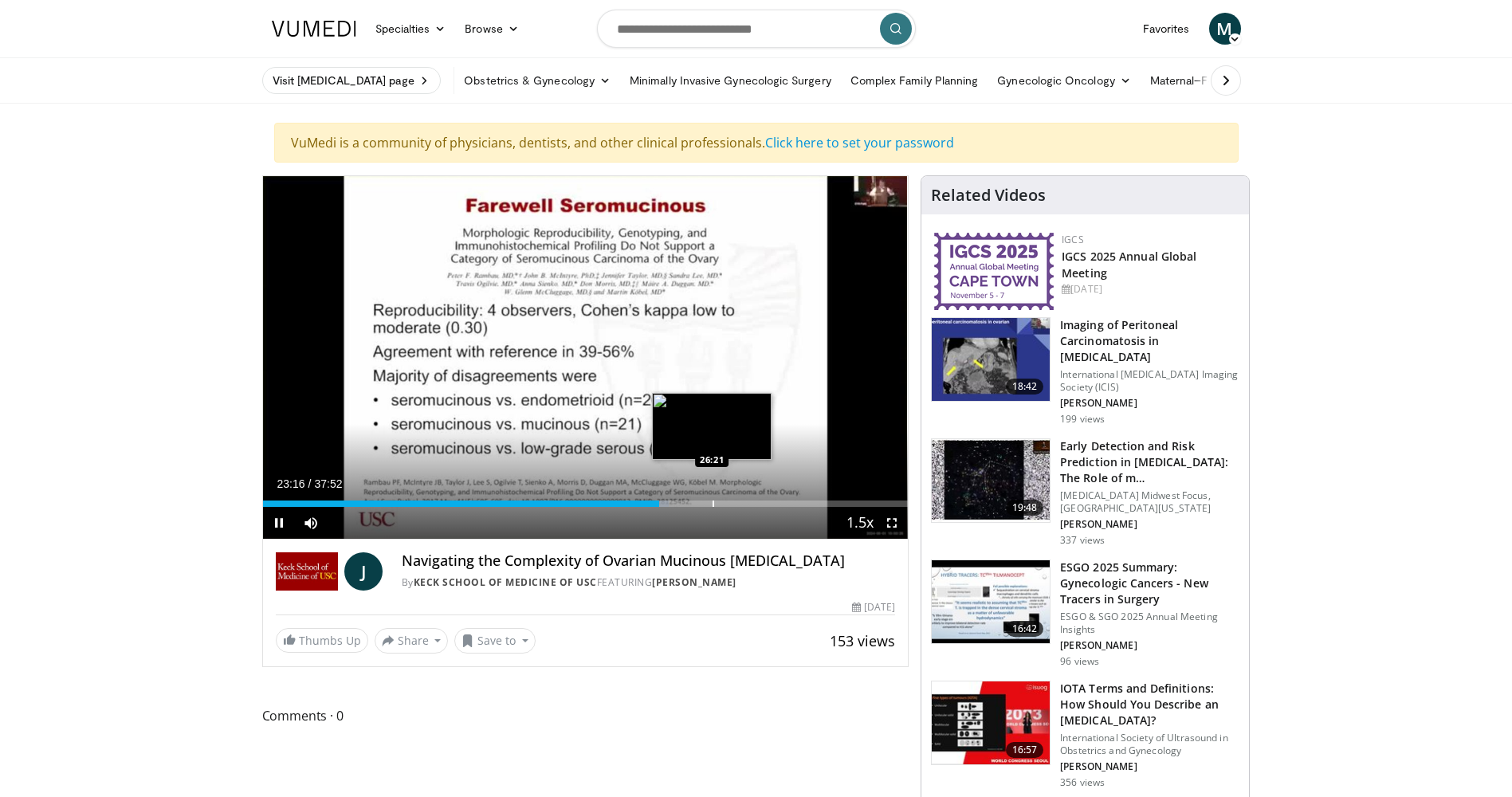
click at [717, 501] on div "90 seconds Tap to unmute" at bounding box center [585, 357] width 645 height 362
click at [746, 503] on div "Progress Bar" at bounding box center [747, 503] width 2 height 7
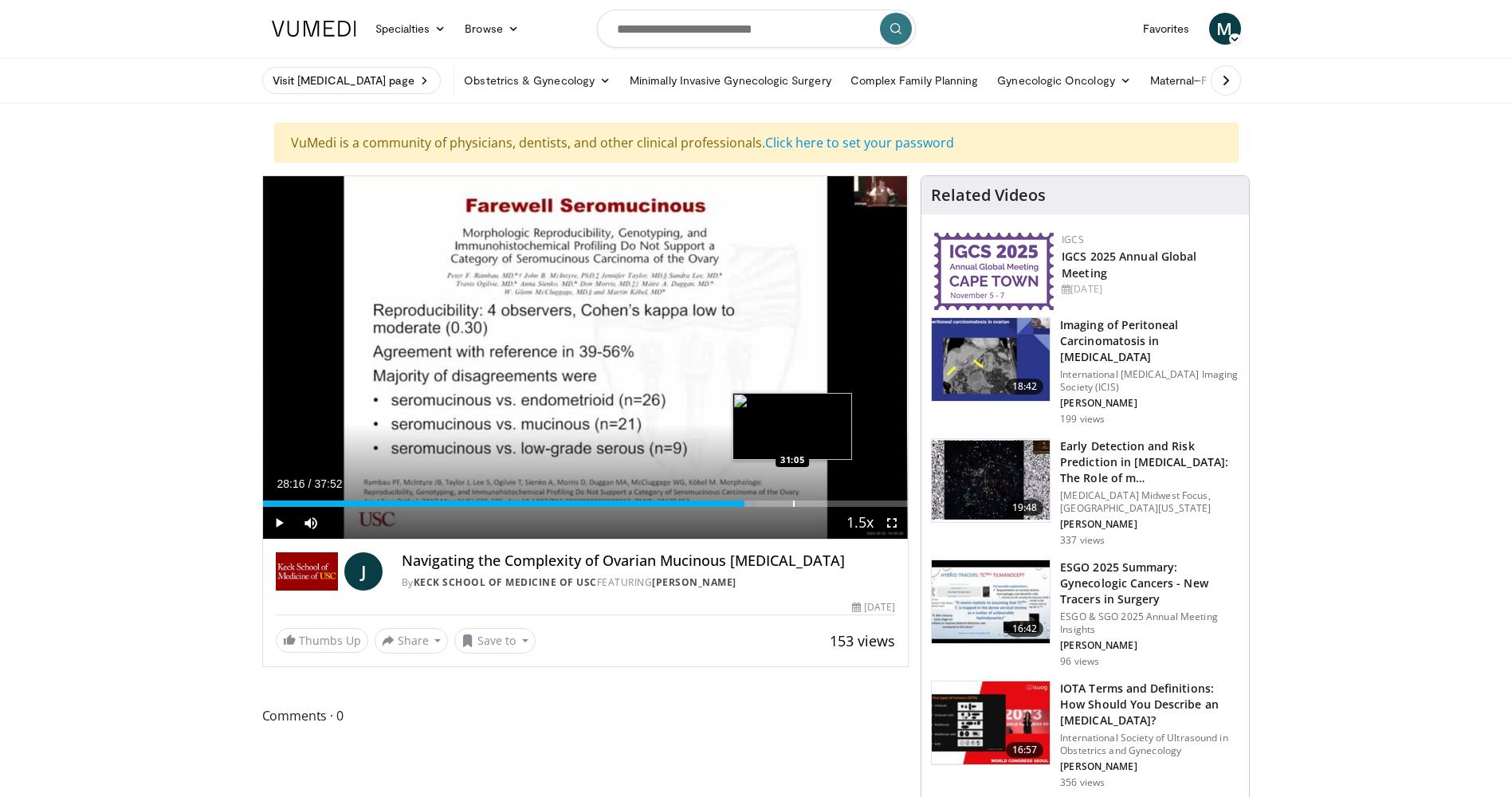
click at [793, 502] on div "Progress Bar" at bounding box center [794, 503] width 2 height 7
click at [833, 500] on div "Progress Bar" at bounding box center [833, 503] width 2 height 7
click at [870, 500] on div "Progress Bar" at bounding box center [871, 503] width 2 height 7
click at [884, 500] on div "Progress Bar" at bounding box center [885, 503] width 2 height 7
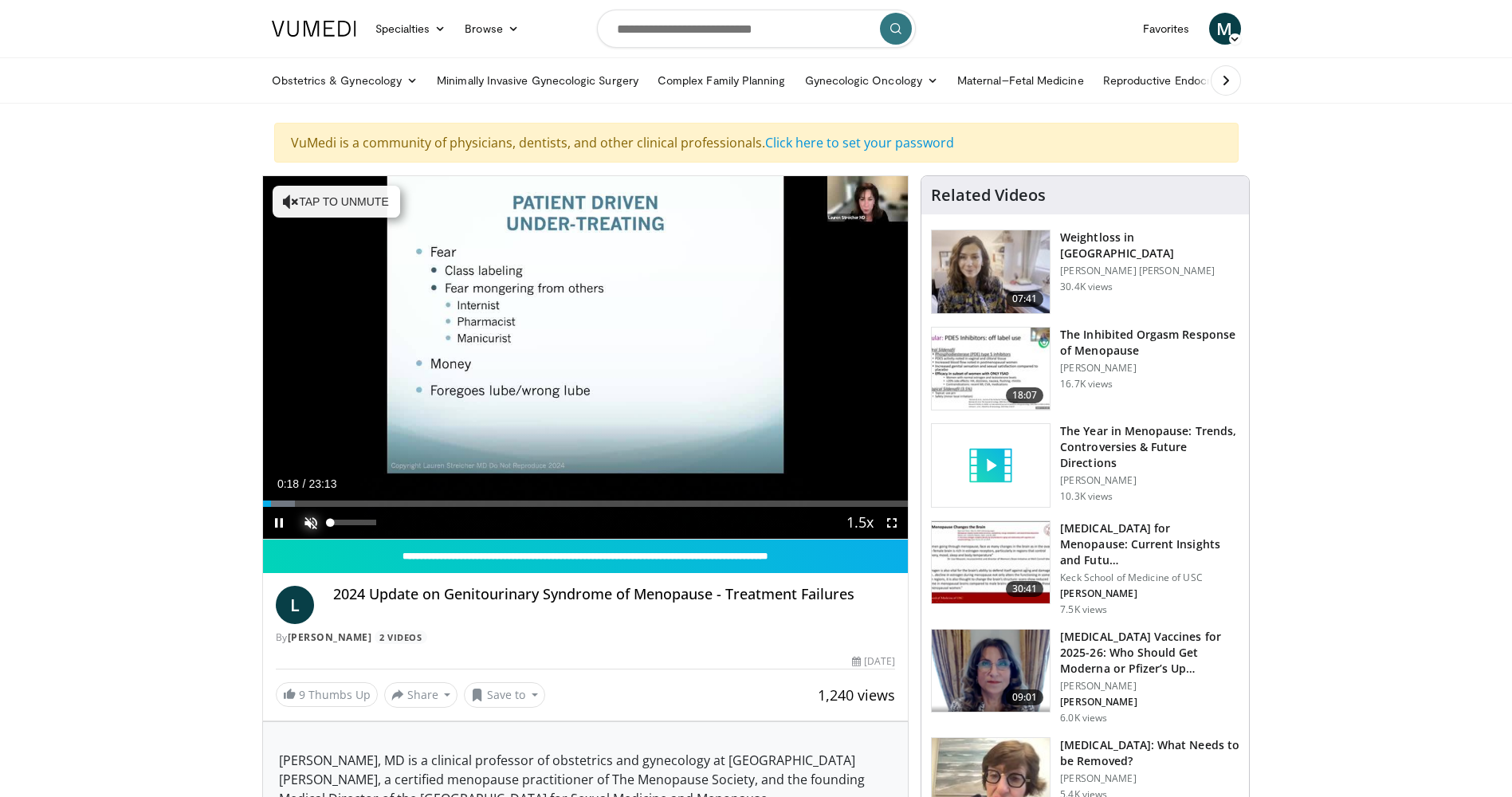
click at [310, 521] on span "Video Player" at bounding box center [311, 523] width 32 height 32
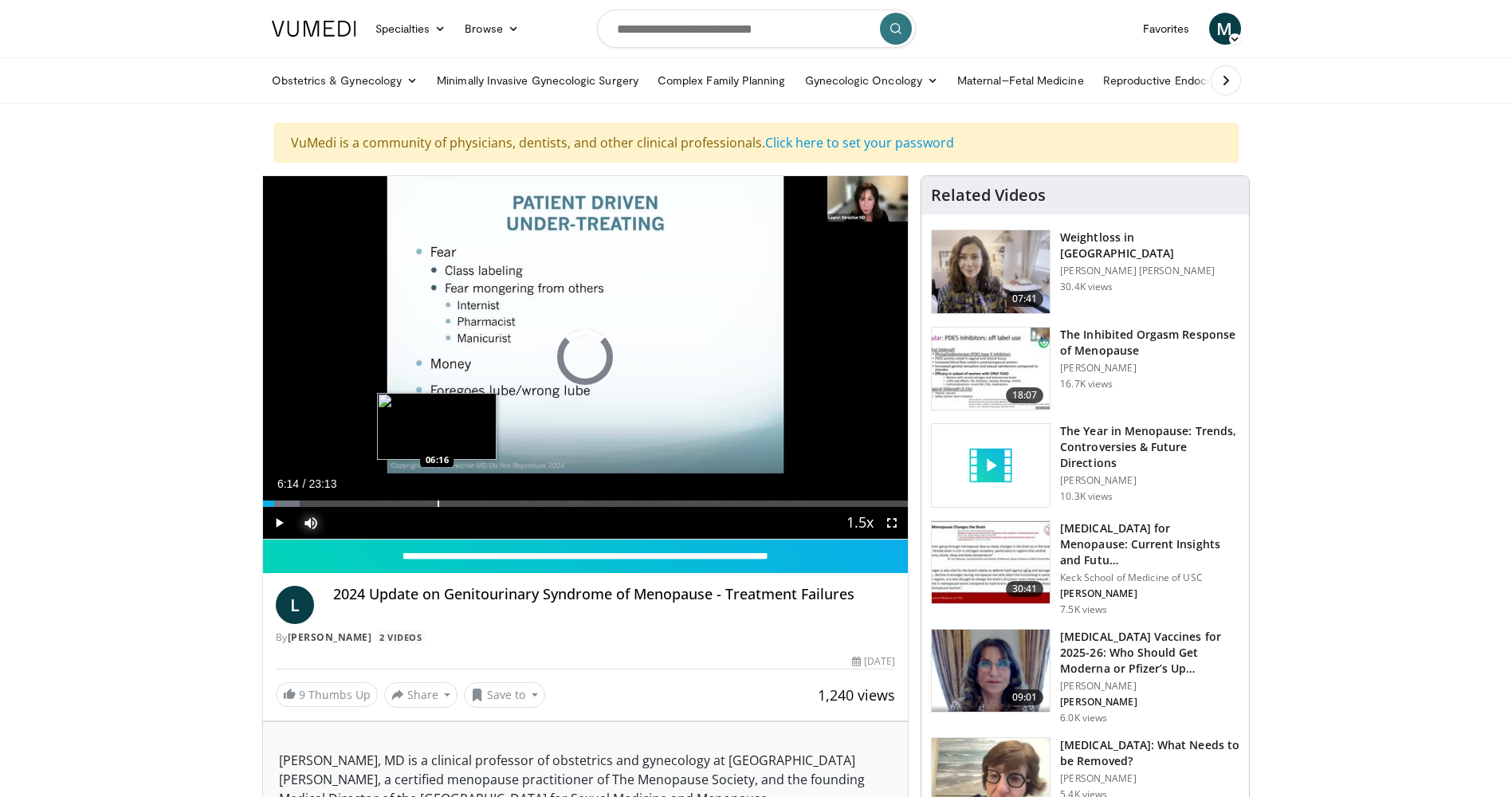
click at [436, 504] on div "Loaded : 5.69% 06:14 06:16" at bounding box center [585, 503] width 645 height 7
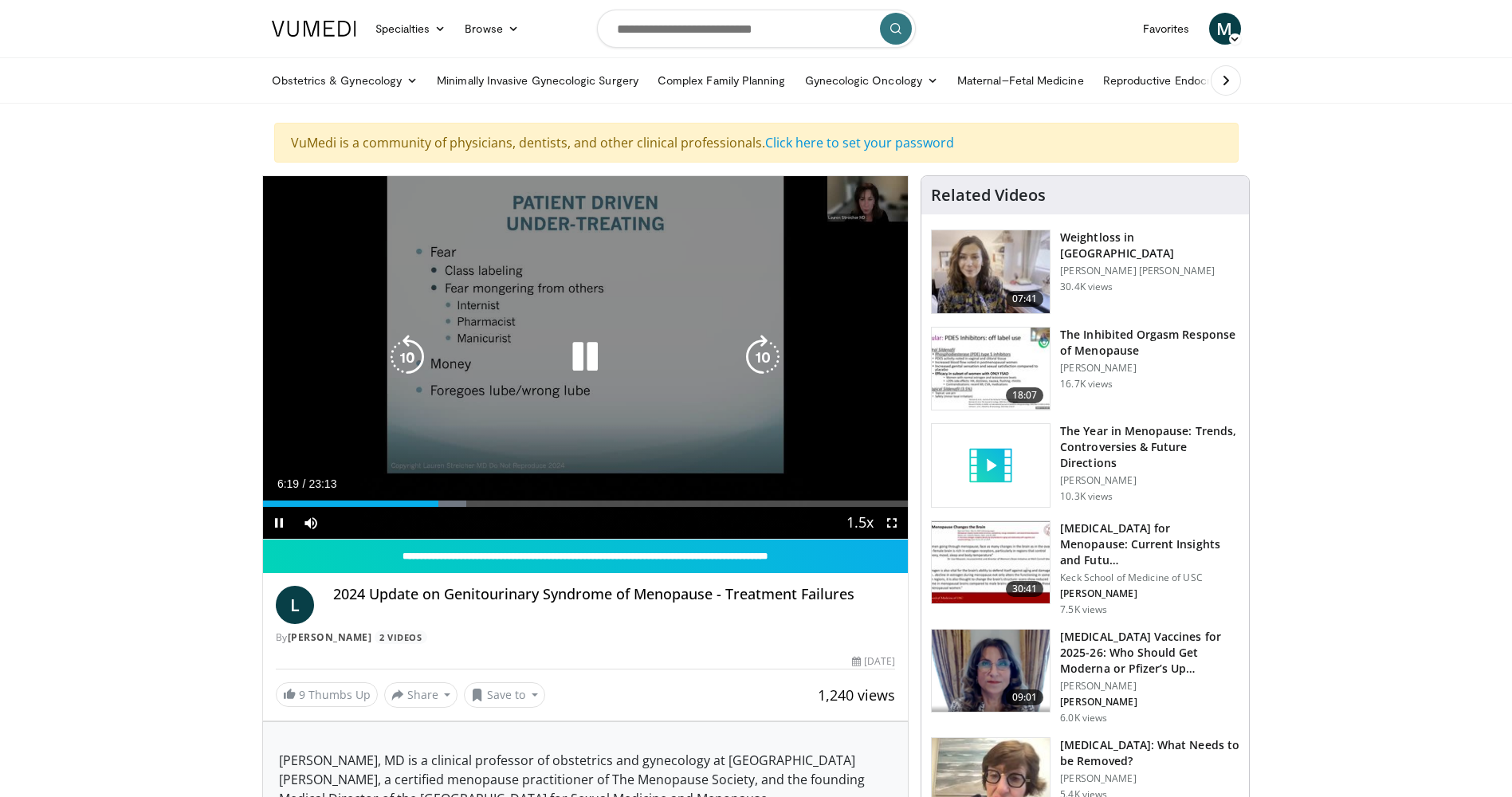
click at [756, 354] on icon "Video Player" at bounding box center [762, 357] width 45 height 45
click at [767, 358] on icon "Video Player" at bounding box center [762, 357] width 45 height 45
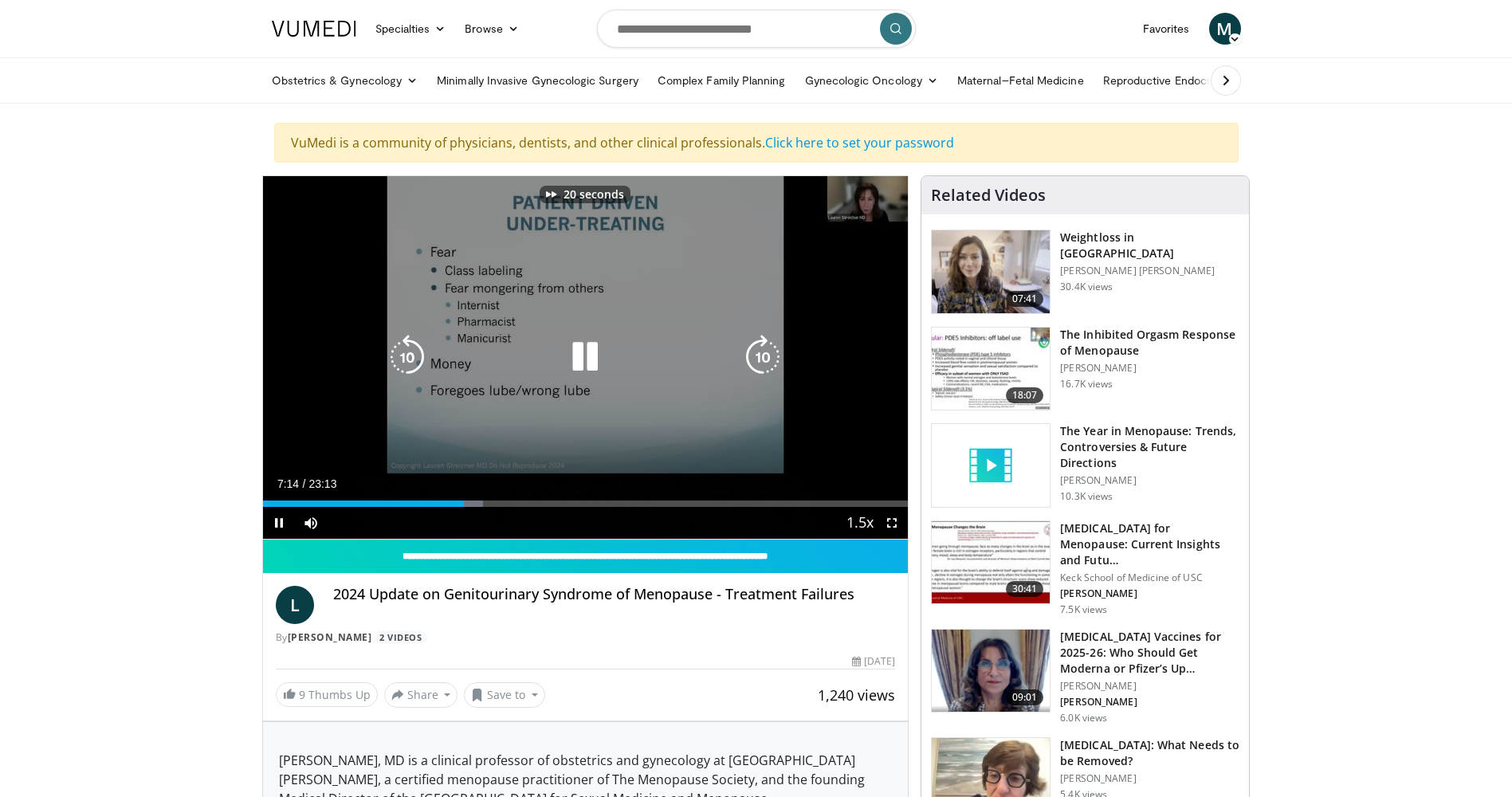
click at [767, 358] on icon "Video Player" at bounding box center [762, 357] width 45 height 45
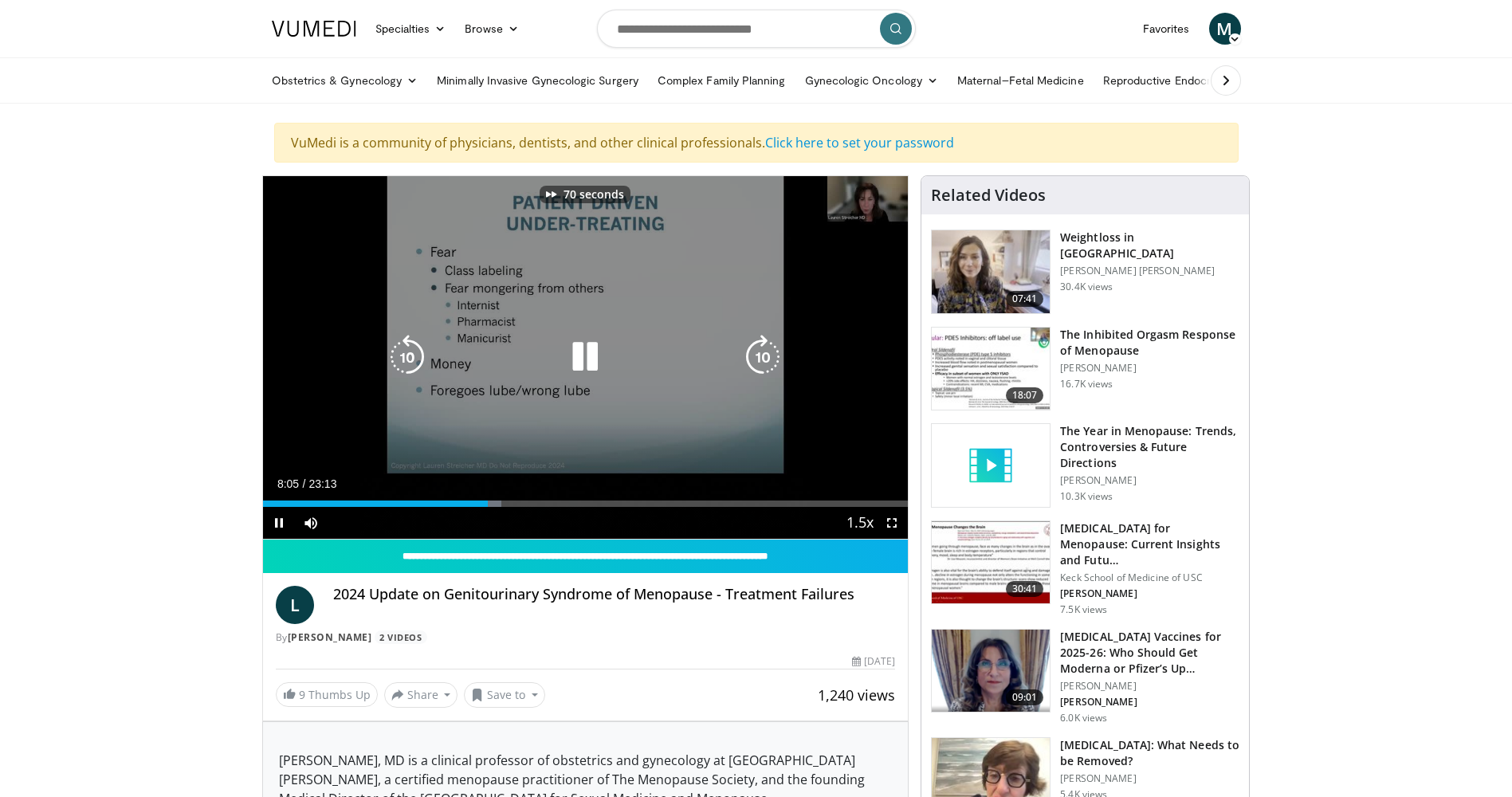
click at [767, 358] on icon "Video Player" at bounding box center [762, 357] width 45 height 45
click at [767, 359] on icon "Video Player" at bounding box center [762, 357] width 45 height 45
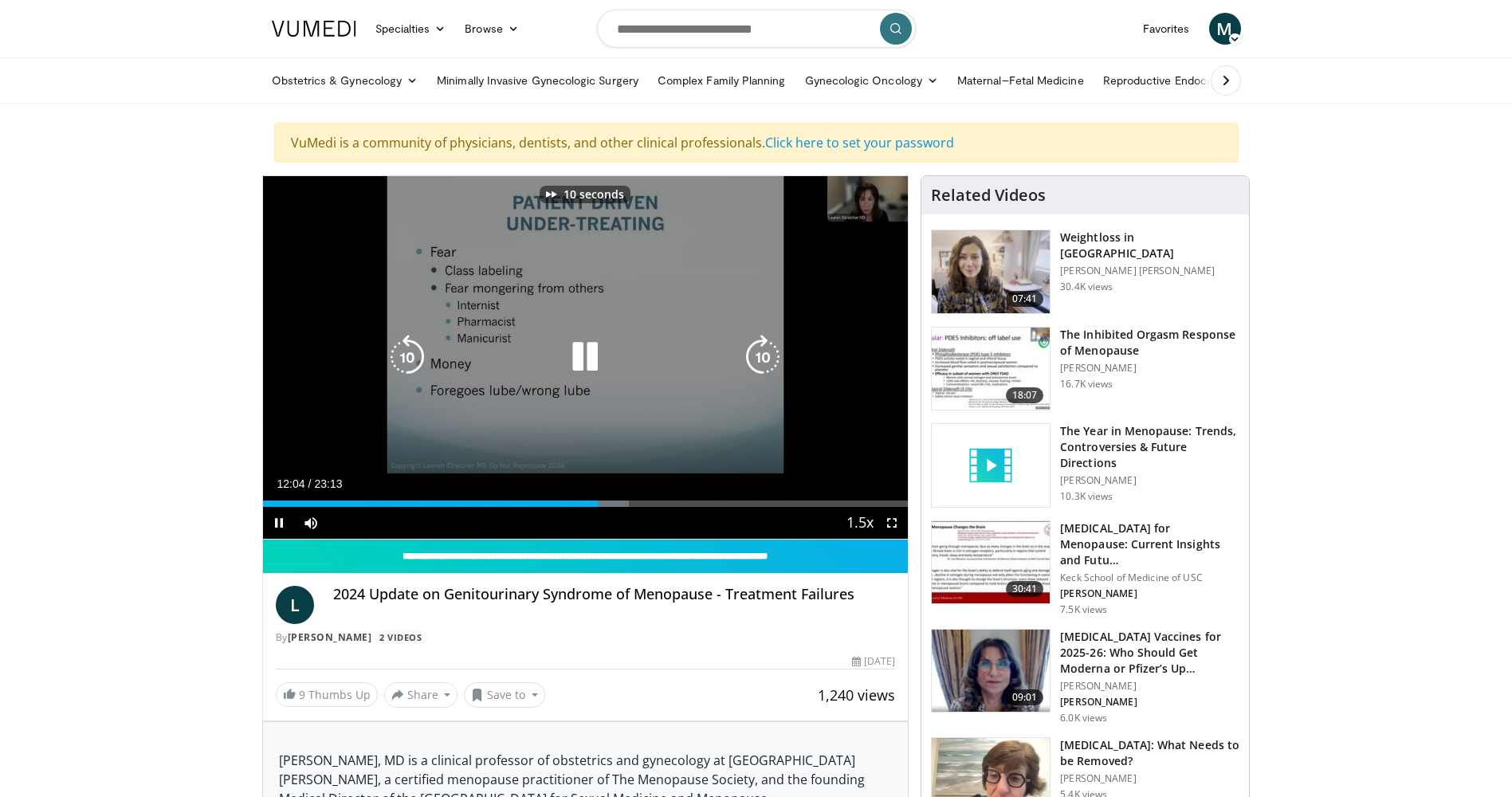
click at [767, 359] on icon "Video Player" at bounding box center [762, 357] width 45 height 45
click at [583, 358] on icon "Video Player" at bounding box center [585, 357] width 45 height 45
